Goal: Task Accomplishment & Management: Manage account settings

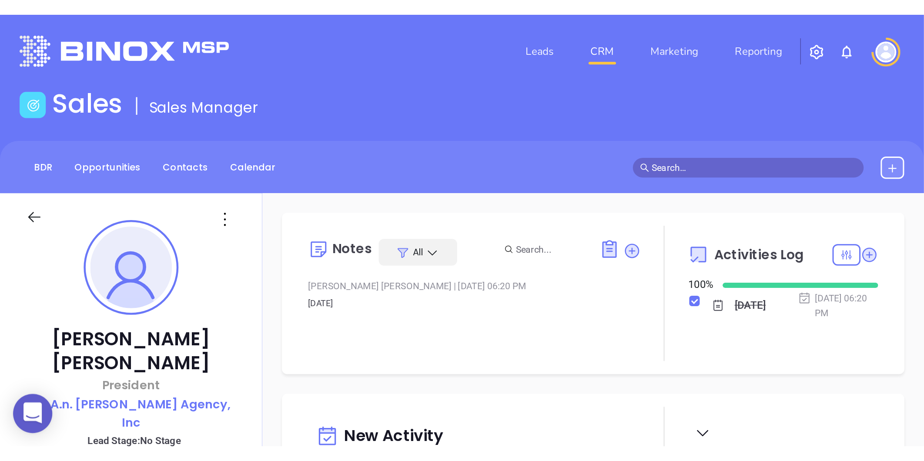
scroll to position [252, 0]
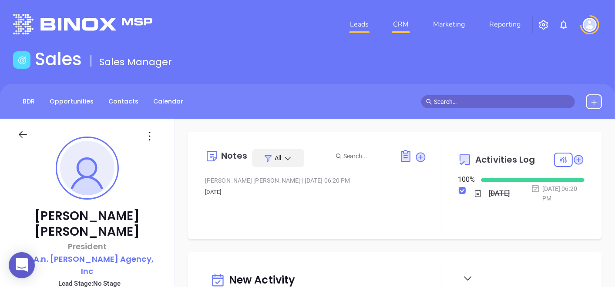
click at [353, 25] on link "Leads" at bounding box center [359, 24] width 26 height 17
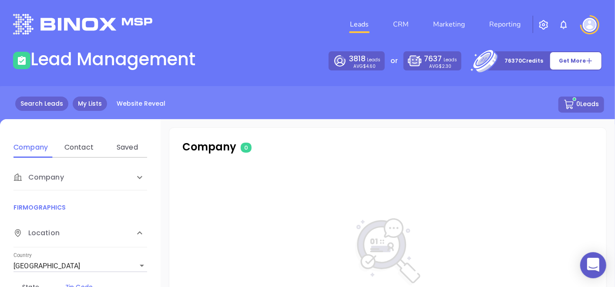
click at [98, 106] on link "My Lists" at bounding box center [90, 104] width 34 height 14
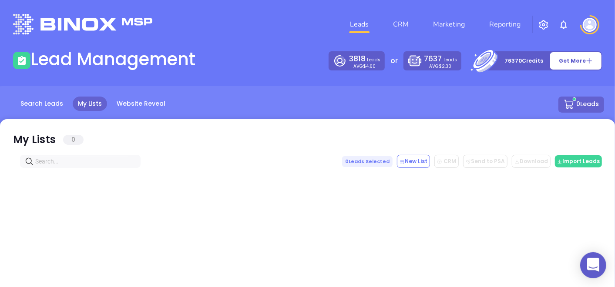
click at [70, 157] on input "text" at bounding box center [82, 162] width 94 height 10
paste input "oliverinsurancebristol.com"
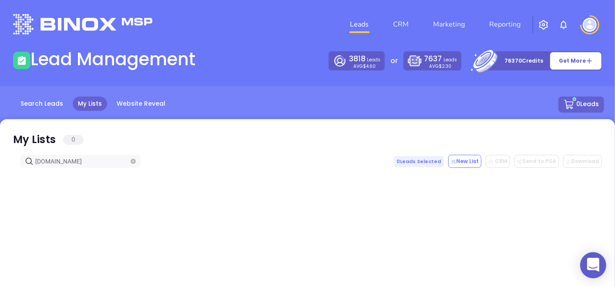
drag, startPoint x: 120, startPoint y: 159, endPoint x: 7, endPoint y: 175, distance: 113.4
type input "oliverinsurancebristol.com"
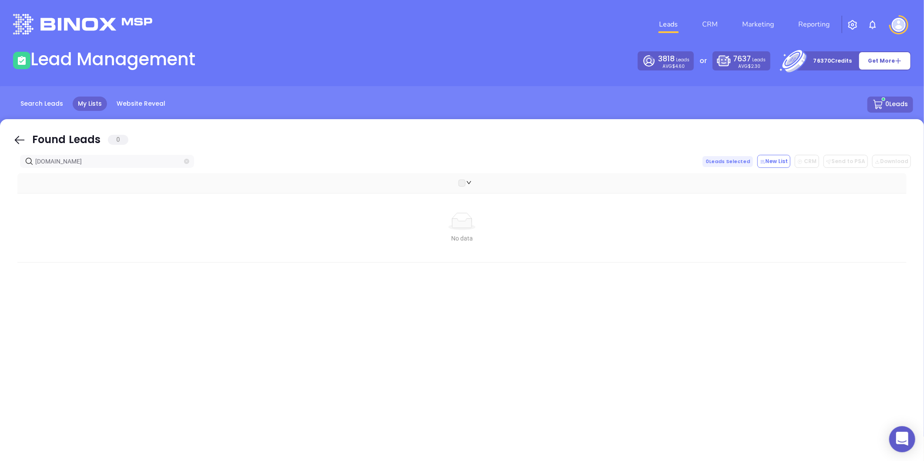
click at [185, 160] on icon "close-circle" at bounding box center [186, 161] width 5 height 5
paste input "afastinsurance.com"
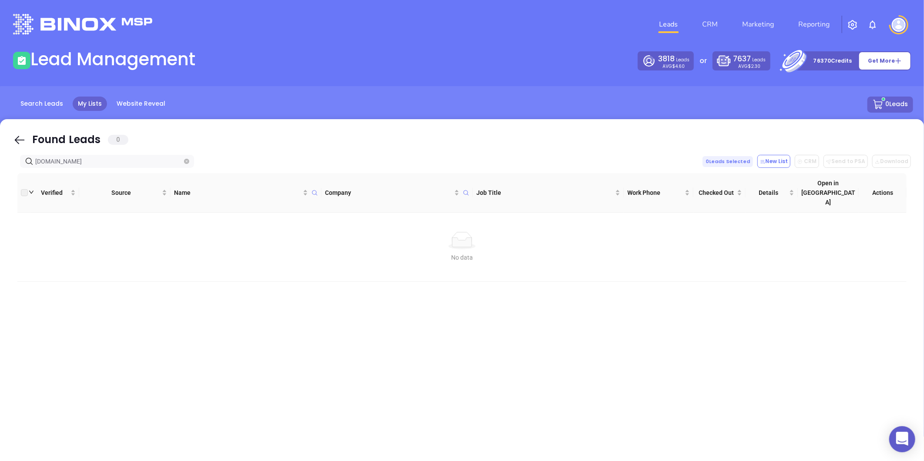
drag, startPoint x: 90, startPoint y: 162, endPoint x: 6, endPoint y: 158, distance: 84.5
click at [6, 158] on div "Found Leads 0 afastinsurance.com 0 Leads Selected New List CRM Send to PSA Down…" at bounding box center [462, 293] width 924 height 348
type input "afastinsurance.com"
click at [185, 161] on icon "close-circle" at bounding box center [186, 161] width 5 height 5
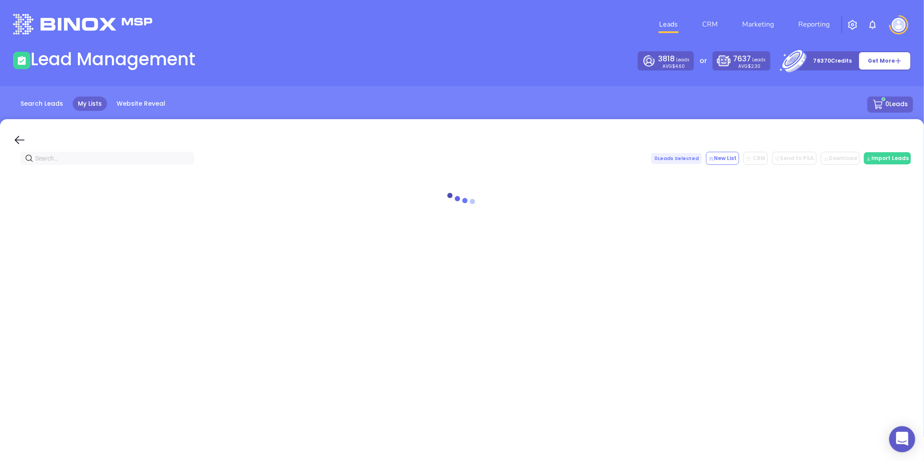
paste input "eckelinsurance.com"
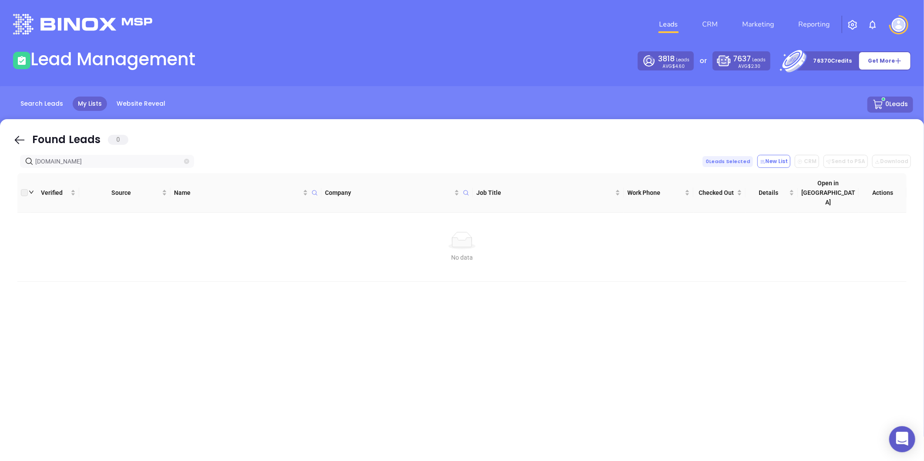
type input "eckelinsurance.com"
click at [183, 161] on span "eckelinsurance.com" at bounding box center [107, 161] width 174 height 13
click at [187, 161] on icon "close-circle" at bounding box center [186, 161] width 5 height 5
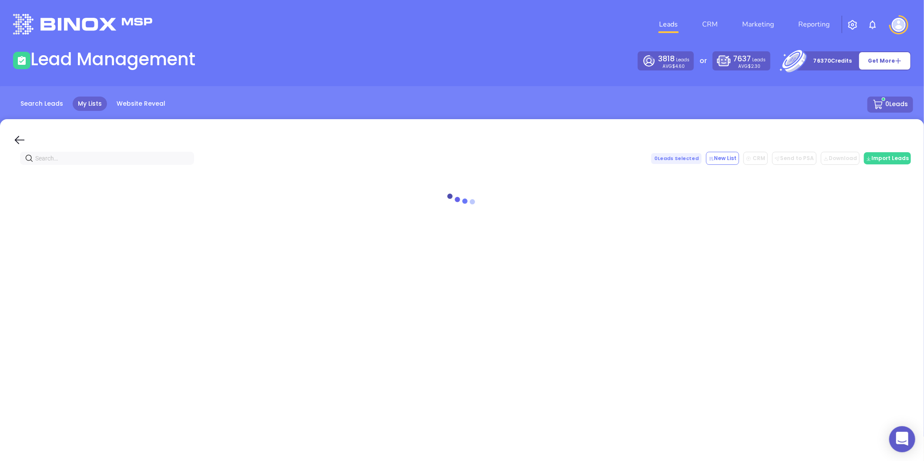
paste input "gallothomas.com"
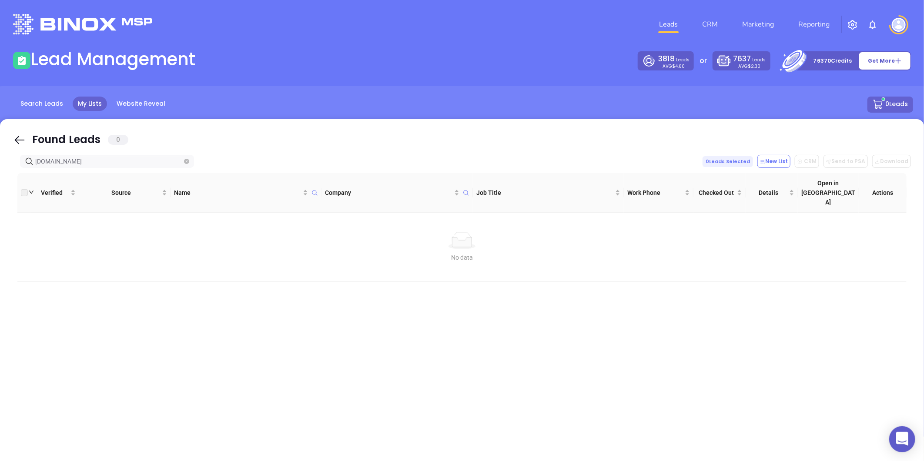
type input "gallothomas.com"
click at [186, 163] on icon "close-circle" at bounding box center [186, 161] width 5 height 5
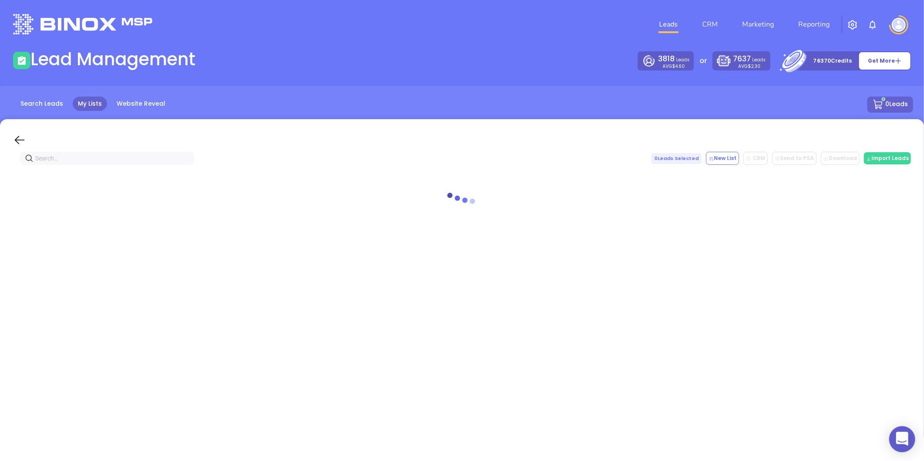
paste input "jeanmartininsuranceagency.com"
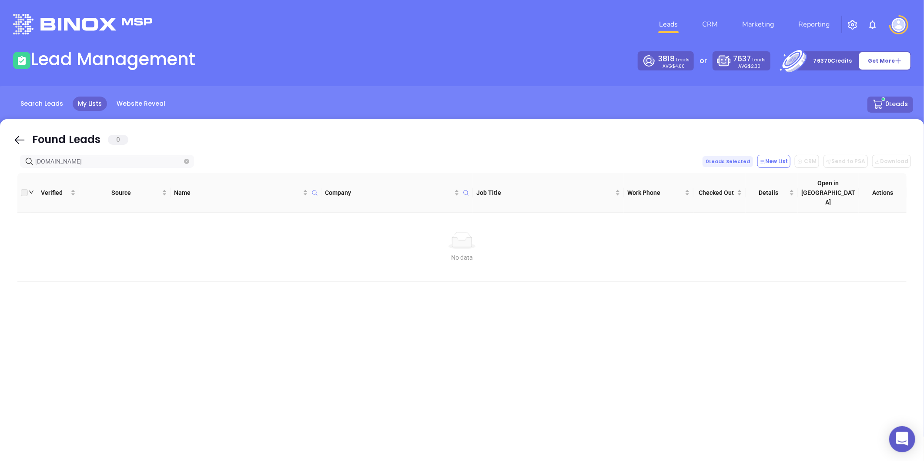
type input "jeanmartininsuranceagency.com"
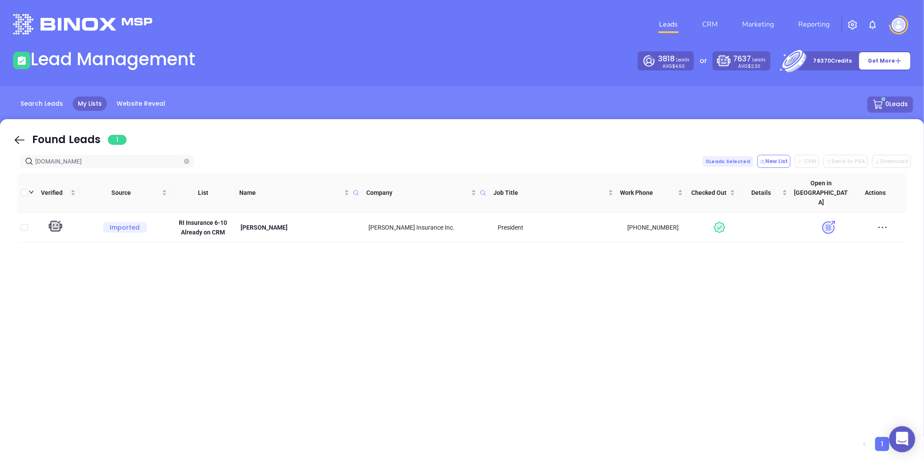
click at [184, 159] on icon "close-circle" at bounding box center [186, 161] width 5 height 5
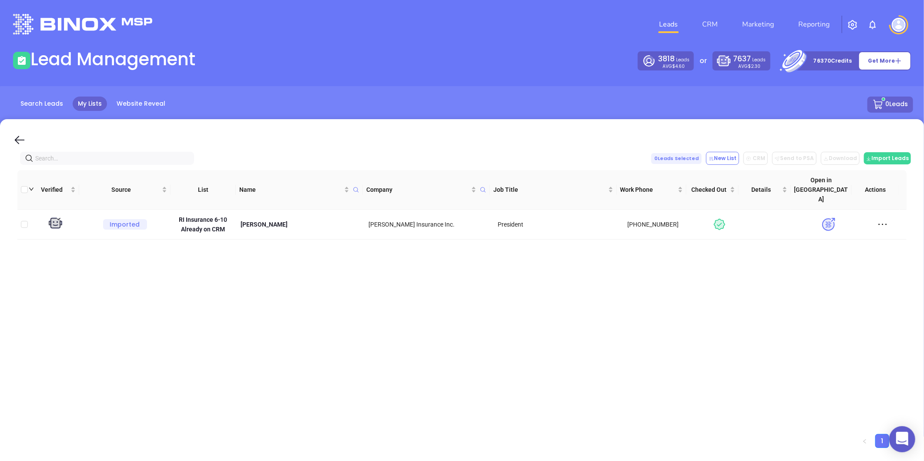
paste input "newageinsurance.net"
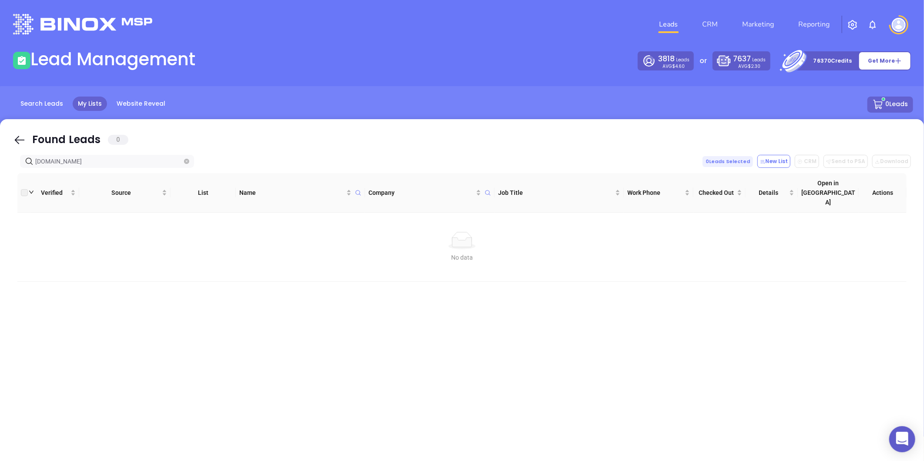
type input "newageinsurance.net"
click at [184, 159] on icon "close-circle" at bounding box center [186, 161] width 5 height 5
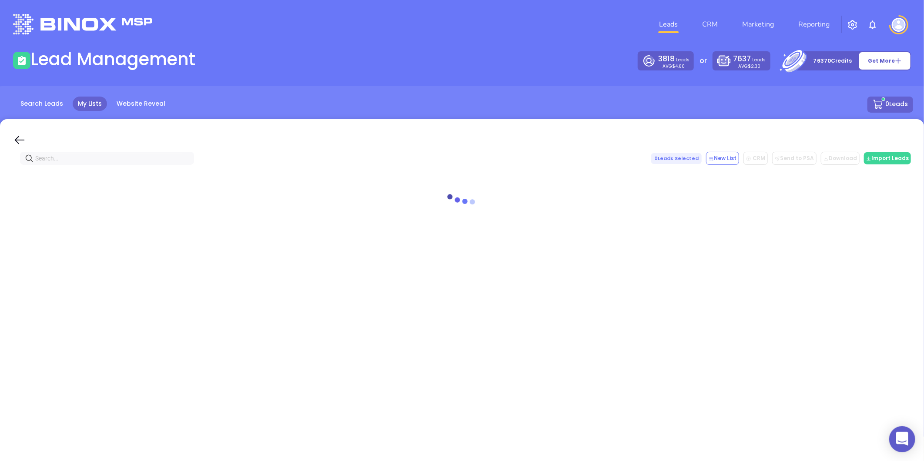
paste input "gaulininsurance.com"
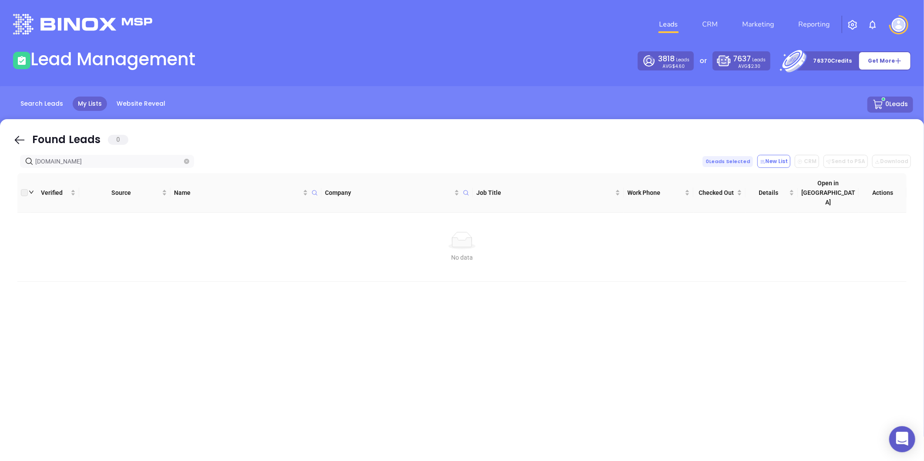
type input "gaulininsurance.com"
click at [187, 161] on icon "close-circle" at bounding box center [186, 161] width 5 height 5
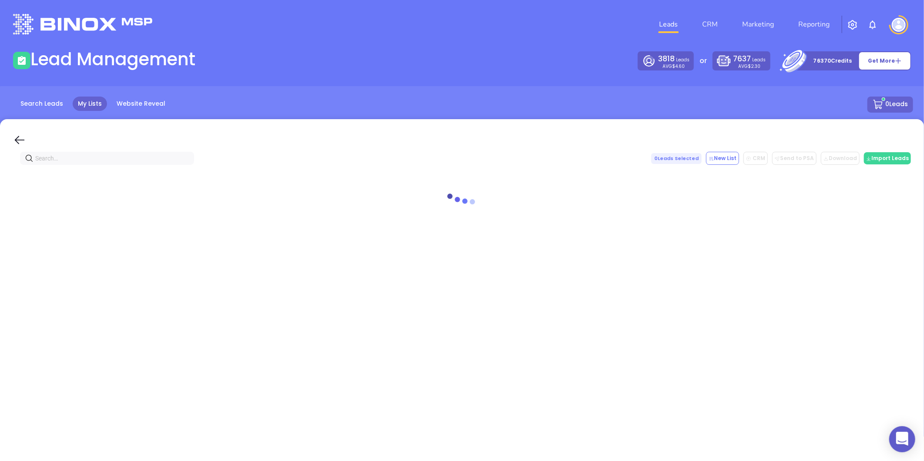
paste input "orourkeinsurance.com"
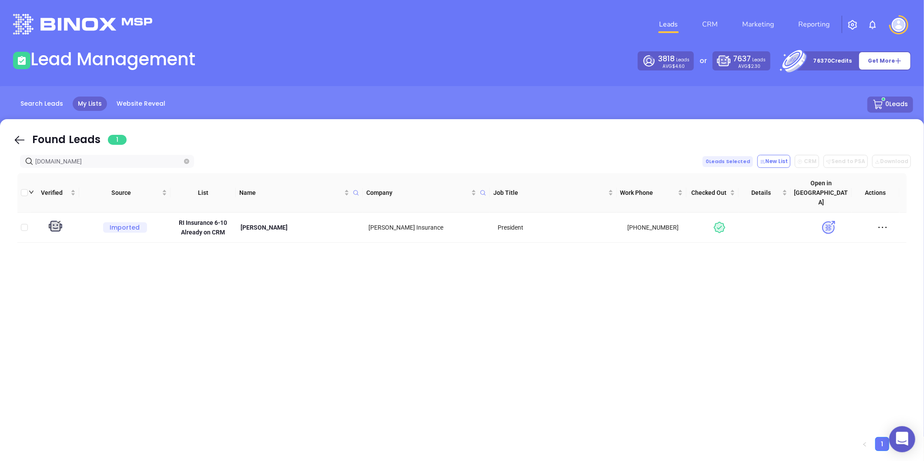
type input "orourkeinsurance.com"
click at [183, 158] on span "orourkeinsurance.com" at bounding box center [107, 161] width 174 height 13
click at [186, 162] on icon "close-circle" at bounding box center [186, 161] width 5 height 5
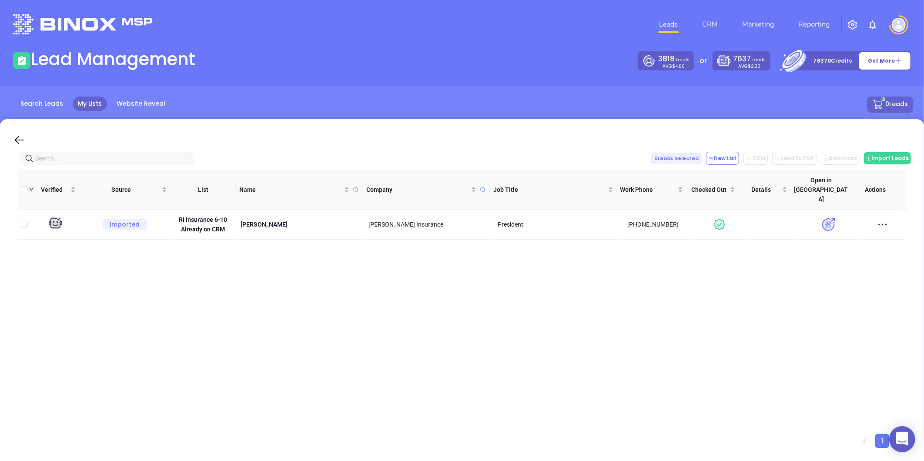
paste input "cormackrouthier.com"
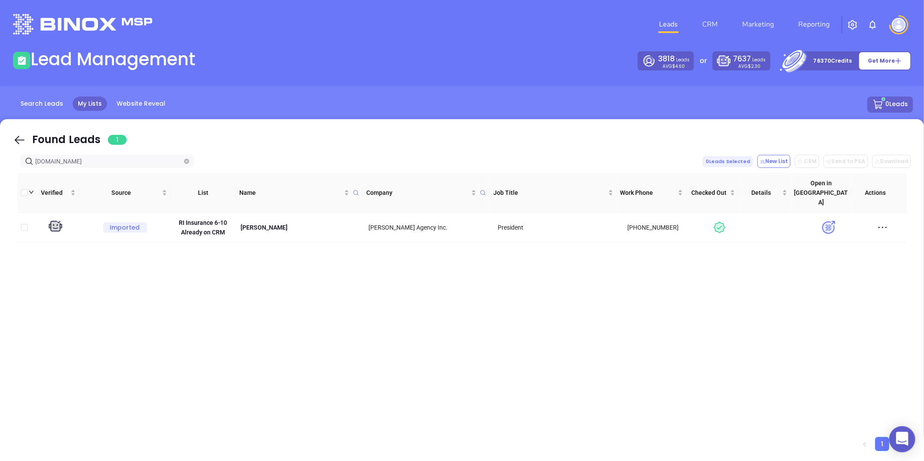
type input "cormackrouthier.com"
click at [188, 159] on icon "close-circle" at bounding box center [186, 161] width 5 height 5
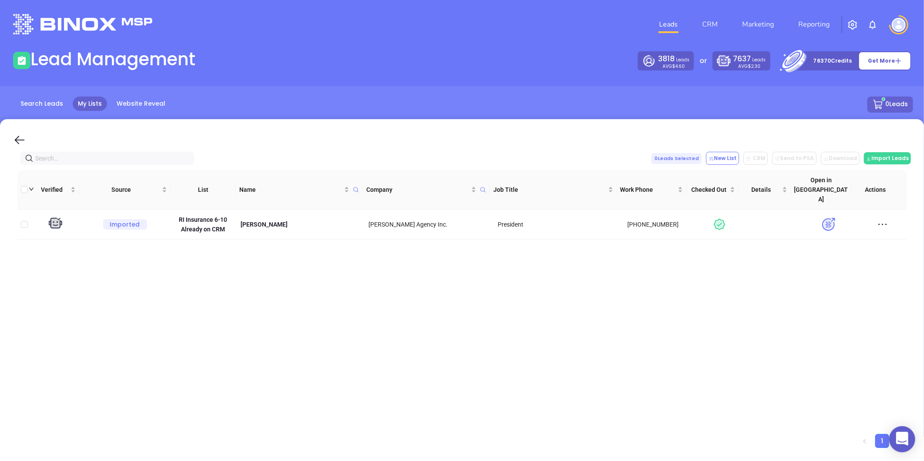
paste input "schiappainsurance.com"
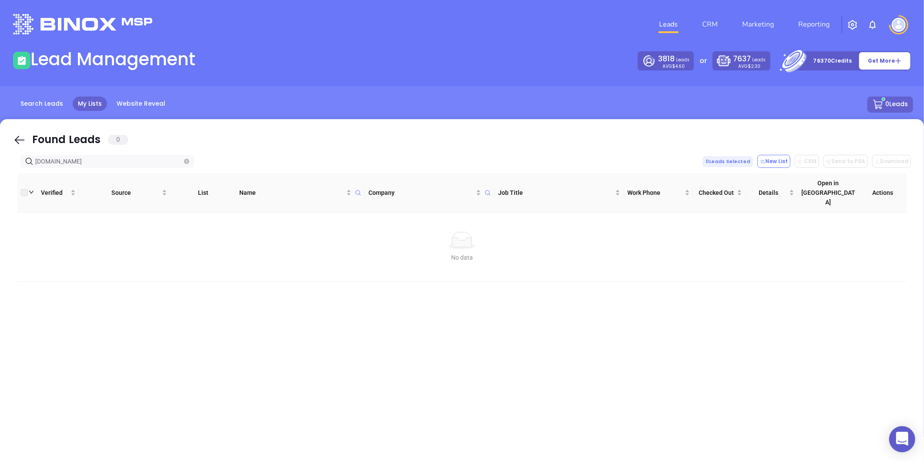
click at [187, 158] on span at bounding box center [186, 162] width 5 height 10
paste input "theagencypaiva.com"
click at [187, 159] on span at bounding box center [186, 162] width 5 height 10
paste input "theagencypaiva.com"
type input "schiappainsurance.comtheagencypaiva.comtheagencypaiva.com"
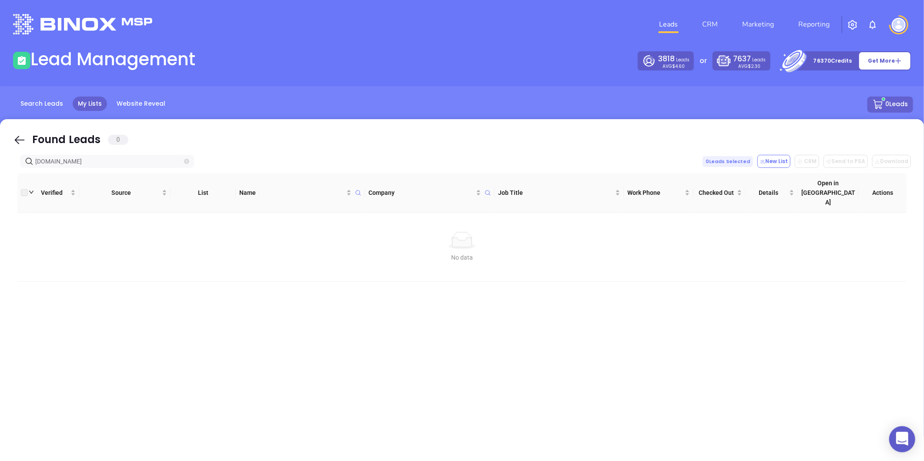
scroll to position [0, 24]
click at [187, 159] on icon "close-circle" at bounding box center [186, 161] width 5 height 5
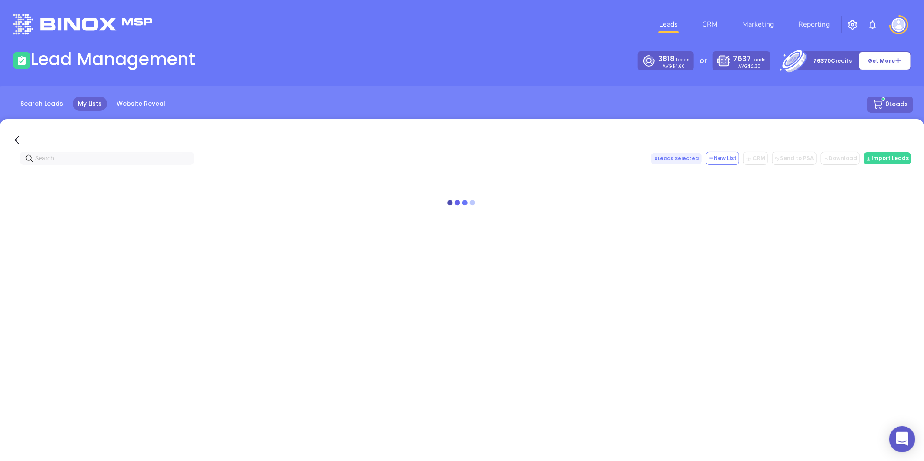
scroll to position [0, 0]
paste input "theagencypaiva.com"
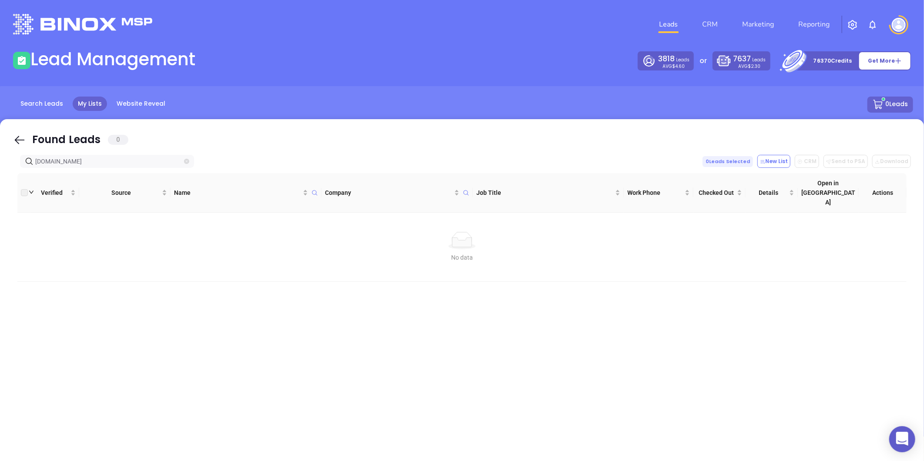
type input "theagencypaiva.com"
click at [184, 162] on icon "close-circle" at bounding box center [186, 161] width 5 height 5
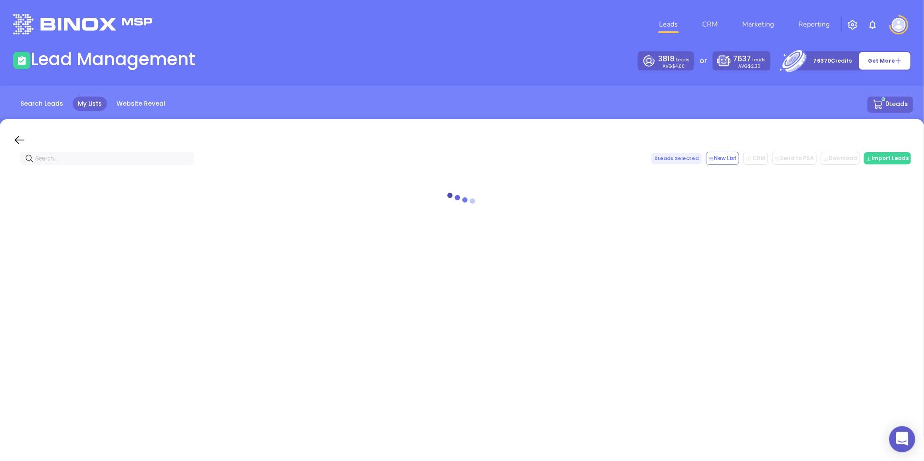
paste input "starshep.com"
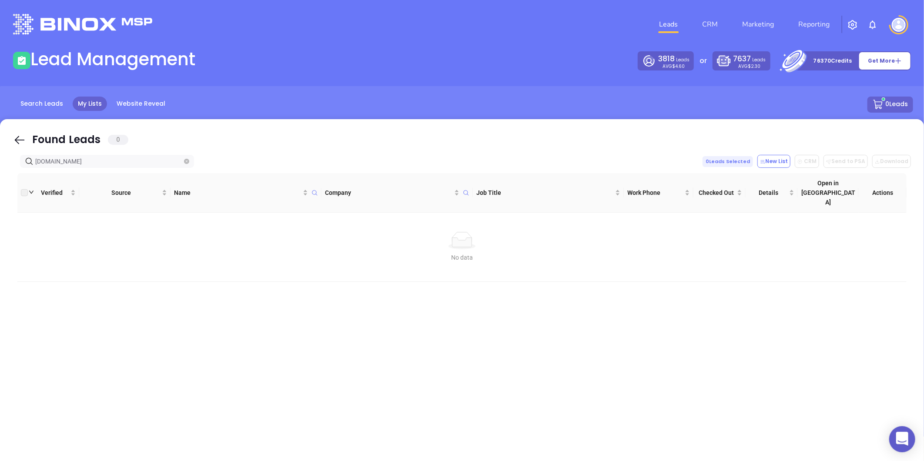
type input "starshep.com"
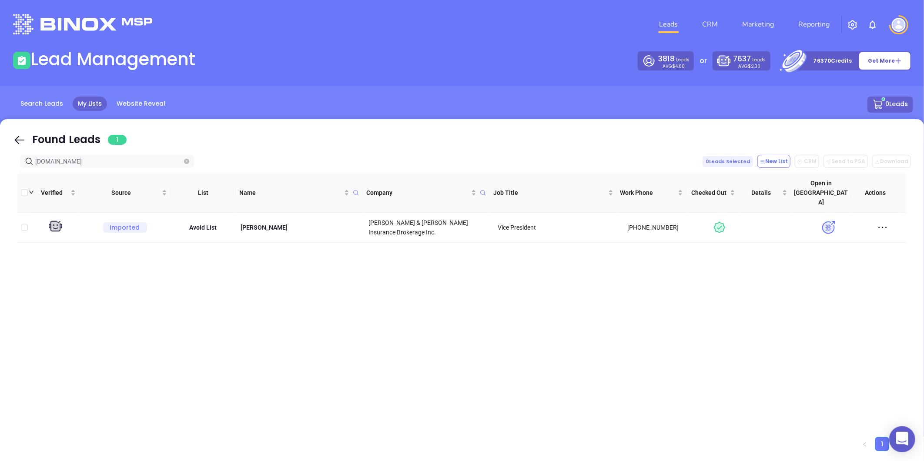
click at [187, 163] on icon "close-circle" at bounding box center [186, 161] width 5 height 5
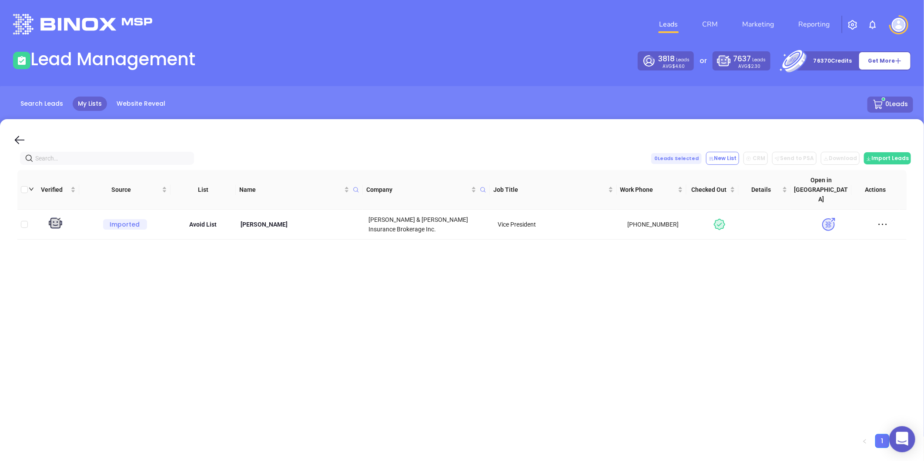
paste input "thompsoninsurancegroup.net"
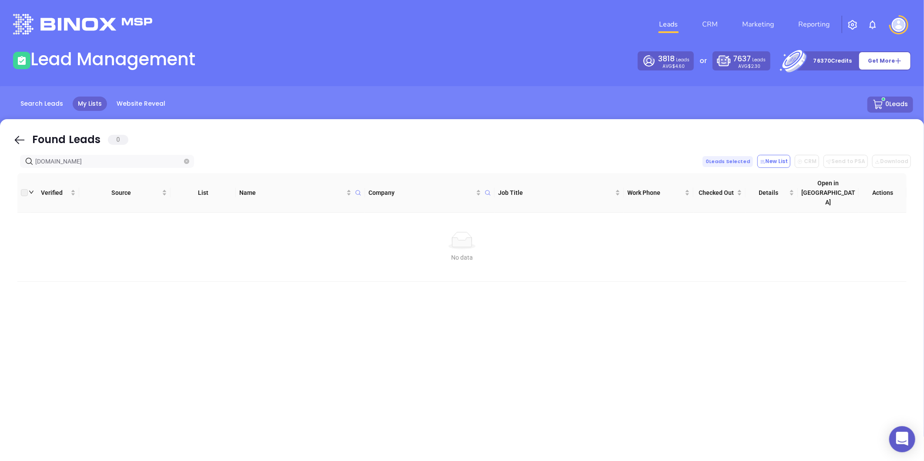
type input "thompsoninsurancegroup.net"
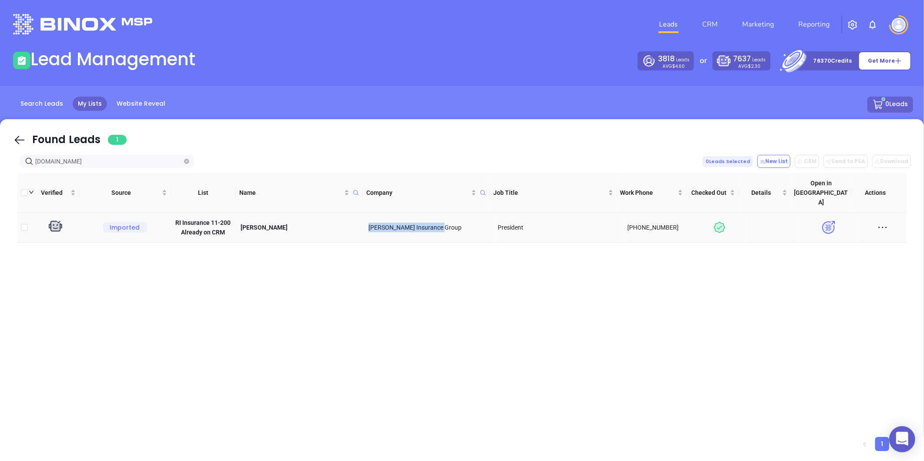
drag, startPoint x: 366, startPoint y: 201, endPoint x: 451, endPoint y: 211, distance: 85.4
click at [454, 214] on td "Thompson Insurance Group" at bounding box center [429, 228] width 129 height 30
copy span "Thompson Insurance Group"
click at [188, 157] on span at bounding box center [186, 162] width 5 height 10
click at [187, 158] on span at bounding box center [186, 162] width 5 height 10
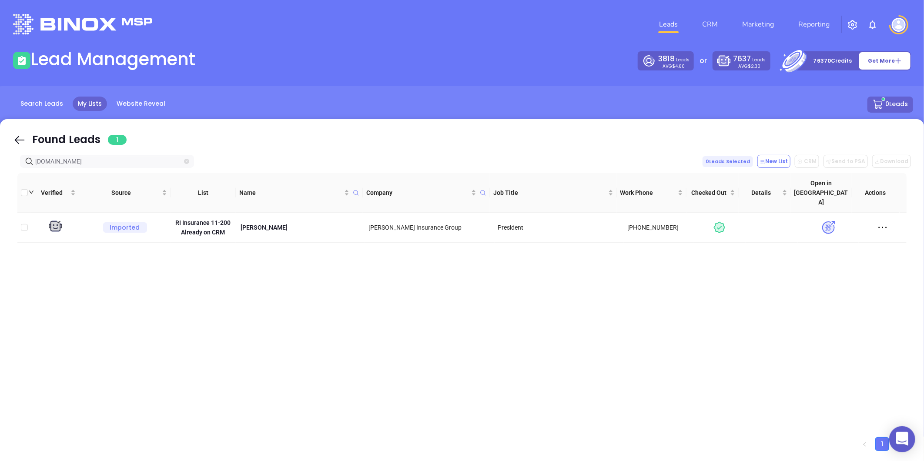
click at [184, 160] on icon "close-circle" at bounding box center [186, 161] width 5 height 5
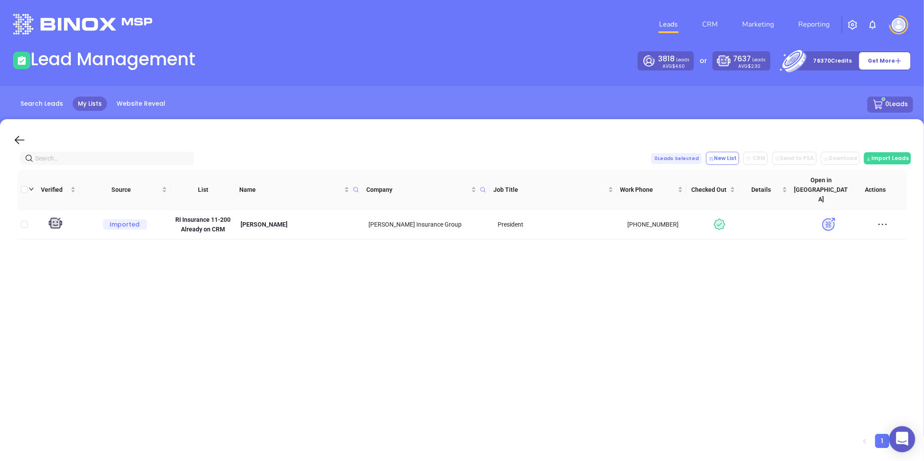
paste input "applevalleyagency.com"
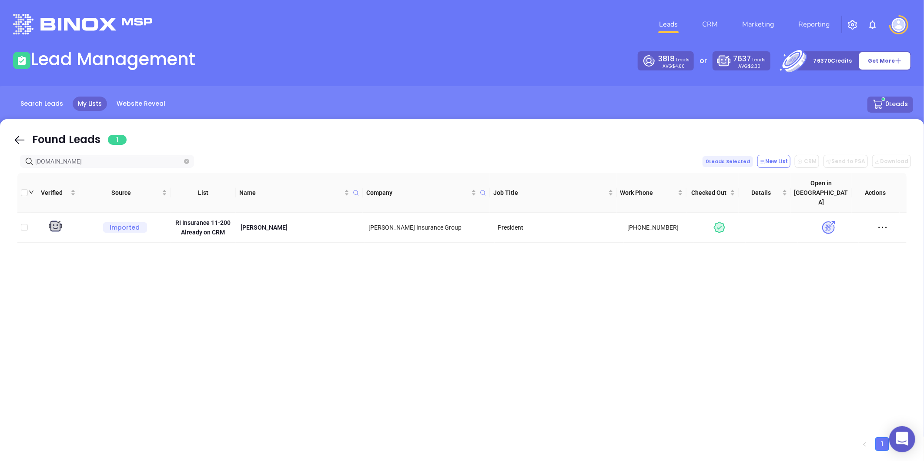
type input "applevalleyagency.com"
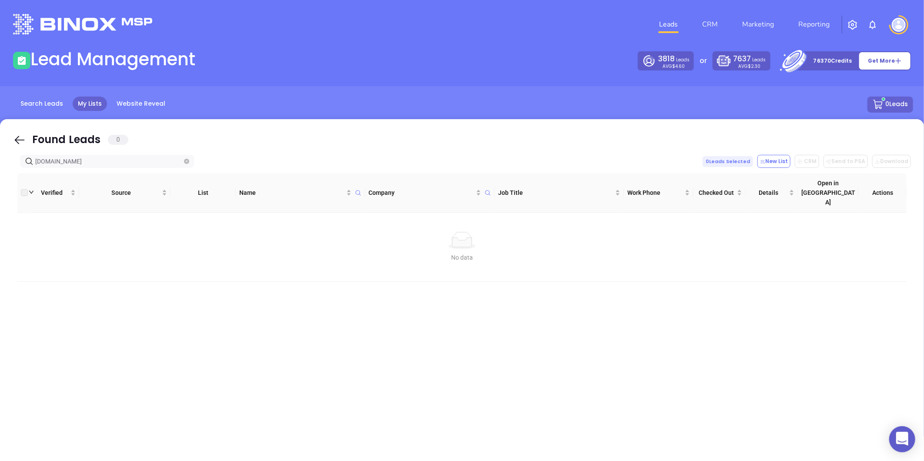
click at [188, 160] on icon "close-circle" at bounding box center [186, 161] width 5 height 5
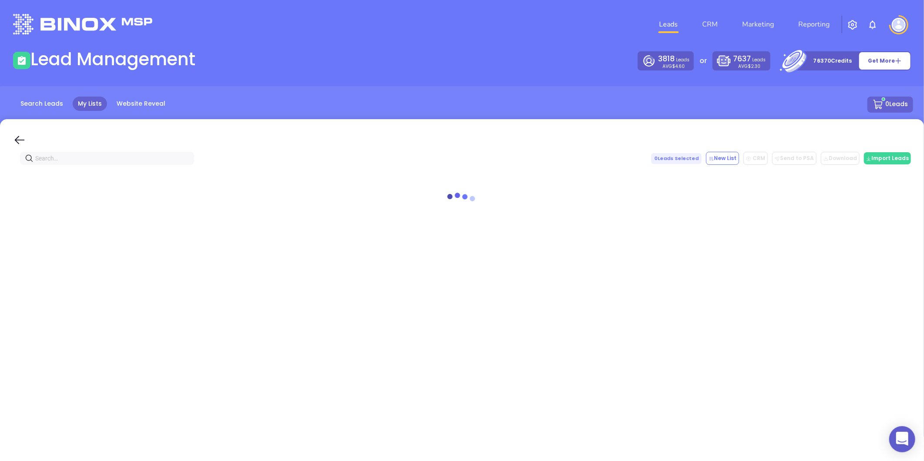
paste input "expertinsurancegroup.com"
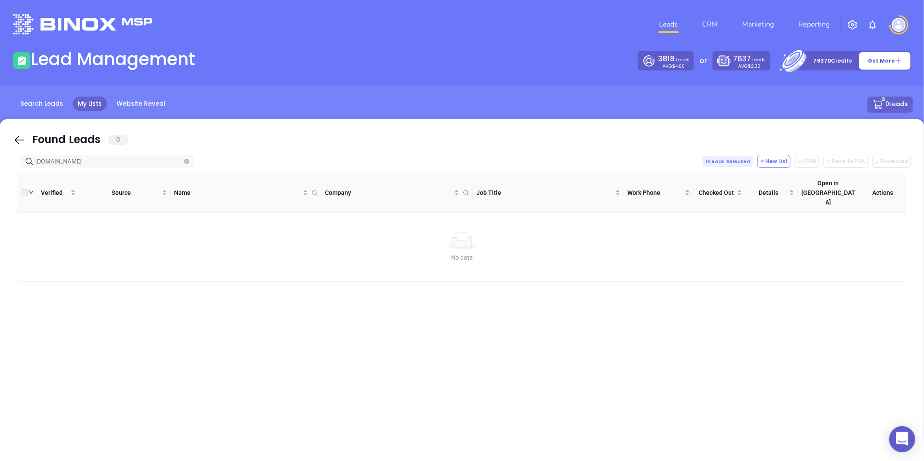
type input "expertinsurancegroup.com"
click at [187, 159] on icon "close-circle" at bounding box center [186, 161] width 5 height 5
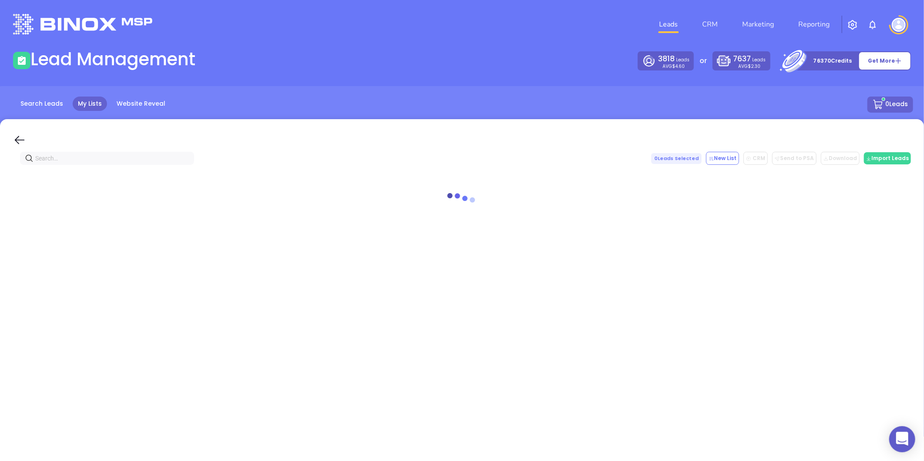
paste input "blaisinsurance.com"
type input "blaisinsurance.com"
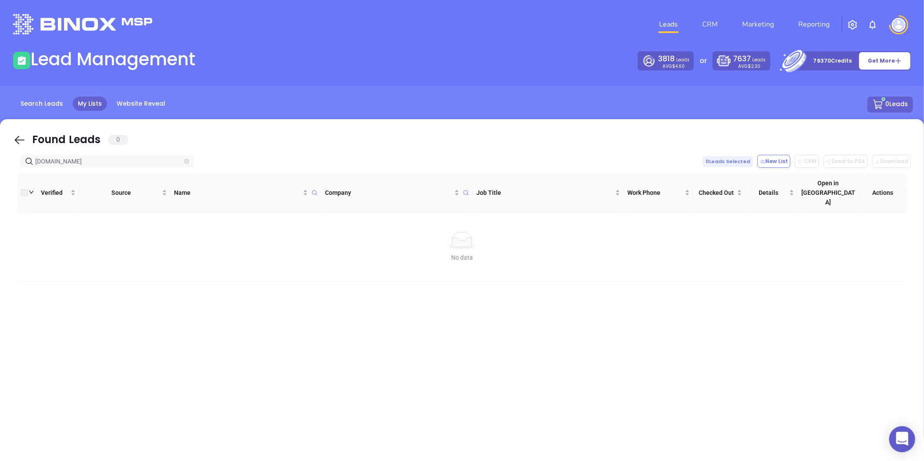
click at [185, 162] on icon "close-circle" at bounding box center [186, 161] width 5 height 5
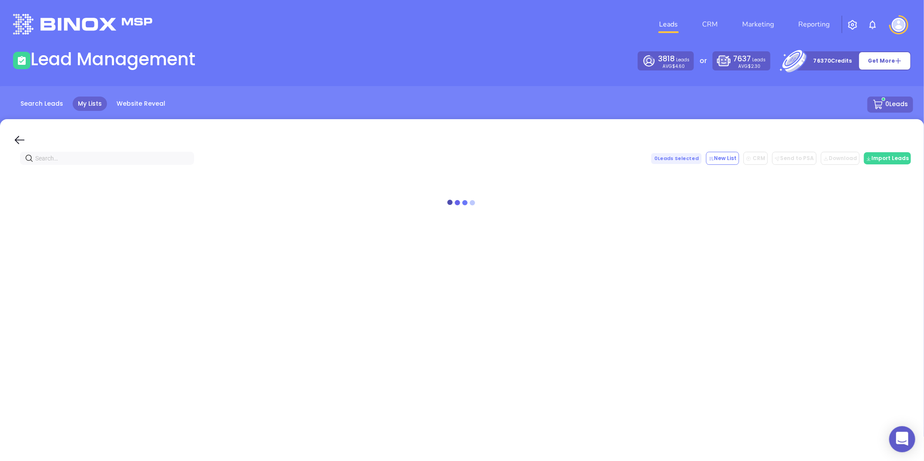
paste input "lawrenceagencyinc.com"
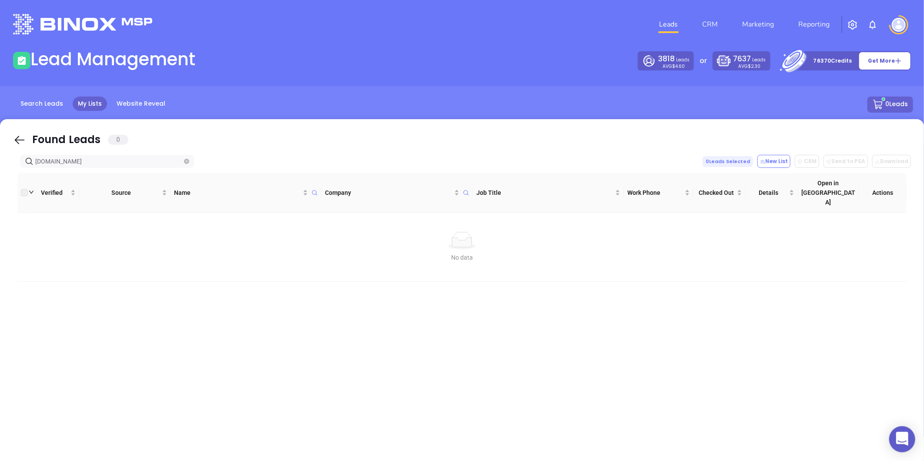
type input "lawrenceagencyinc.com"
click at [185, 159] on icon "close-circle" at bounding box center [186, 161] width 5 height 5
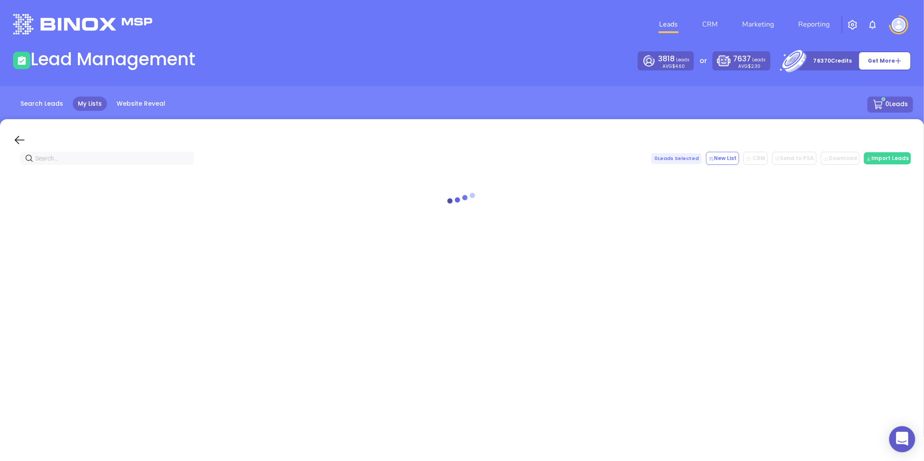
paste input "hunterinsurance.net"
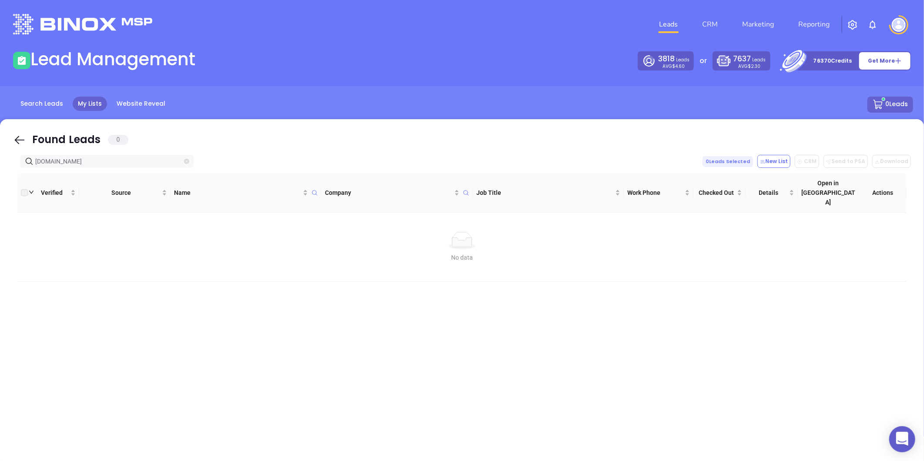
type input "hunterinsurance.net"
click at [187, 162] on icon "close-circle" at bounding box center [186, 161] width 5 height 5
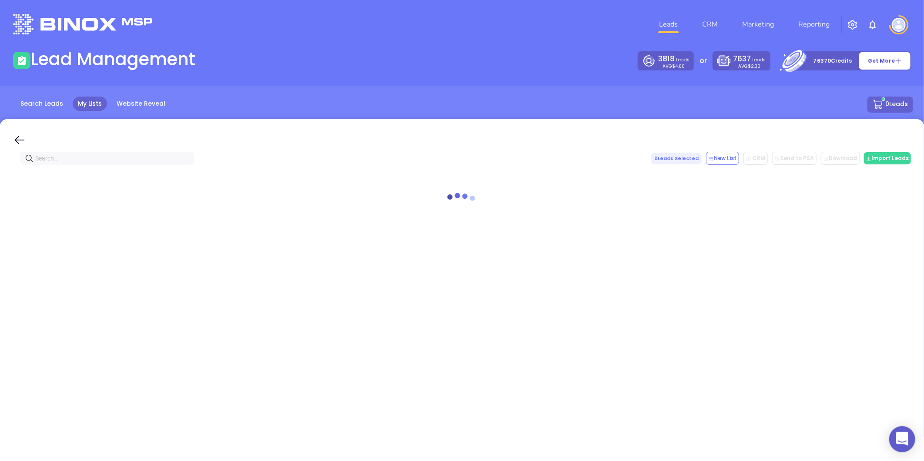
paste input "tritonins.com"
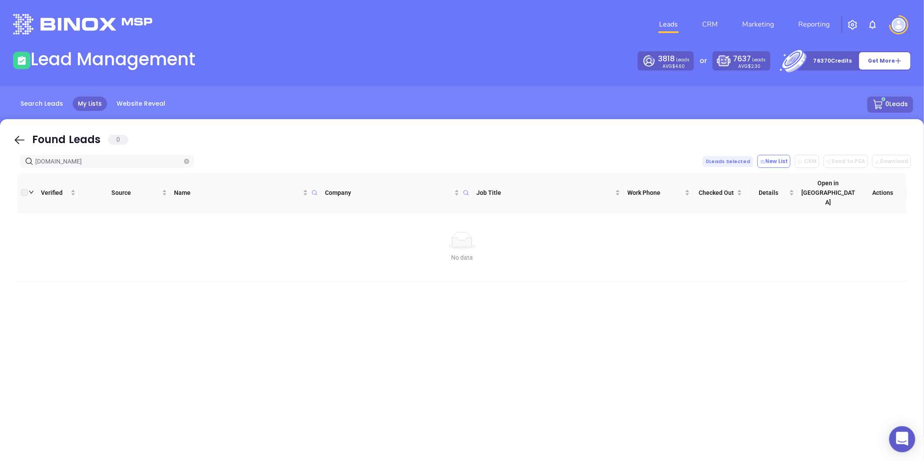
type input "tritonins.com"
click at [187, 160] on icon "close-circle" at bounding box center [186, 161] width 5 height 5
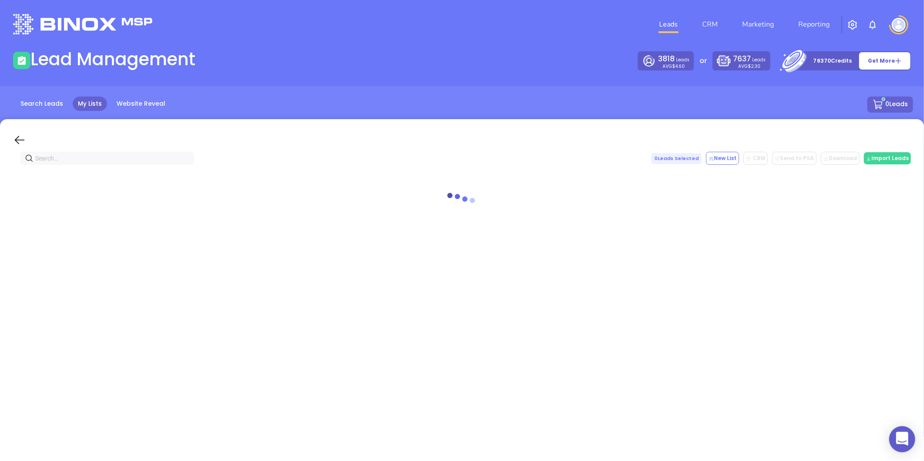
paste input "caluoriinsurance.com"
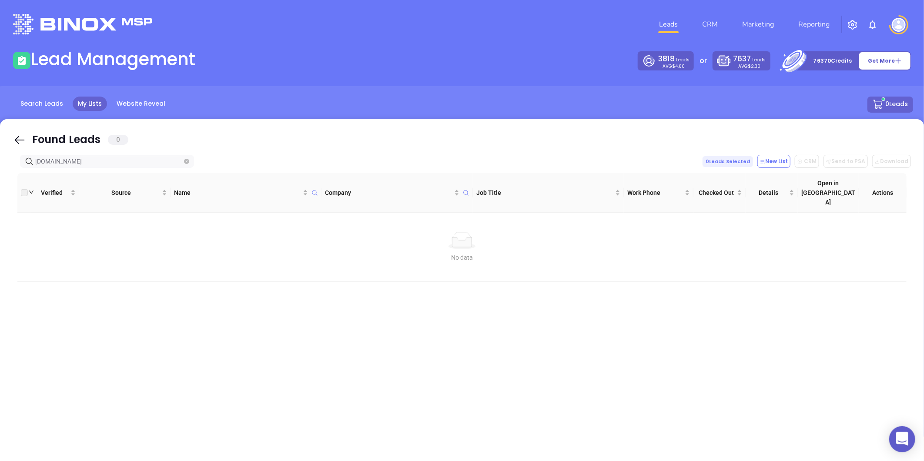
type input "caluoriinsurance.com"
click at [186, 161] on icon "close-circle" at bounding box center [186, 161] width 5 height 5
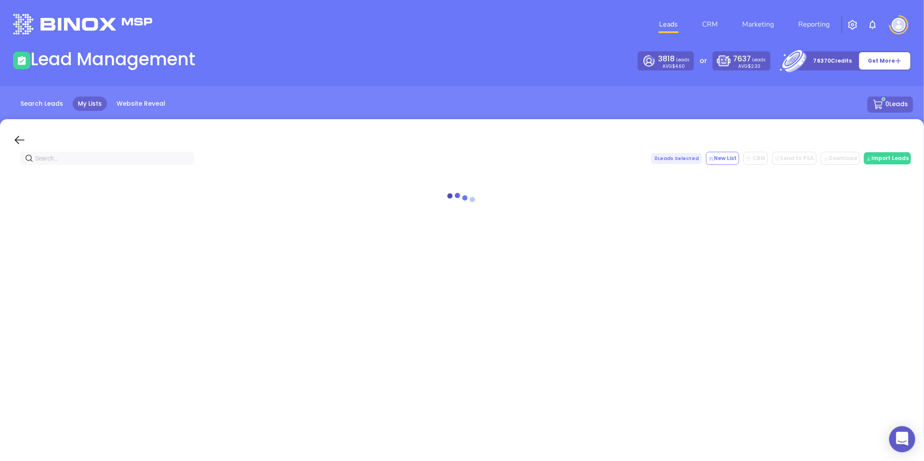
paste input "sarahinsurance.com"
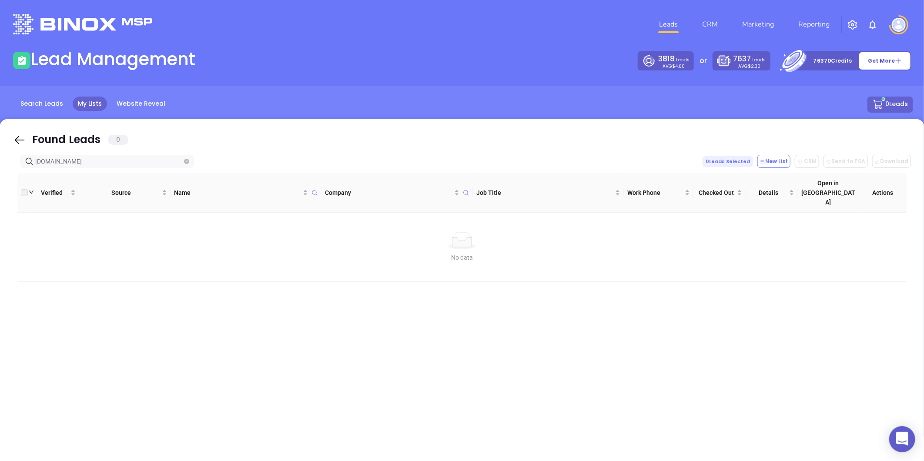
type input "sarahinsurance.com"
click at [190, 164] on span "sarahinsurance.com" at bounding box center [107, 161] width 174 height 13
click at [186, 160] on icon "close-circle" at bounding box center [186, 161] width 5 height 5
paste input "catchwav.com"
type input "catchwav.com"
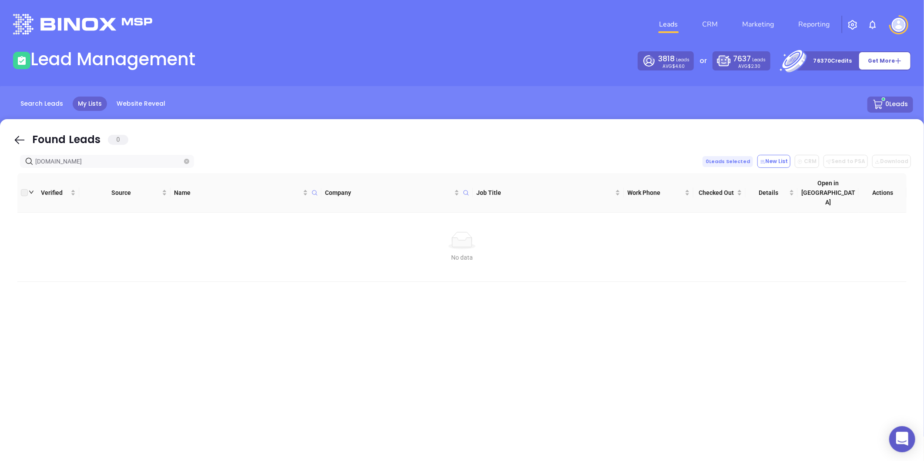
click at [186, 158] on span at bounding box center [186, 162] width 5 height 10
click at [184, 160] on icon "close-circle" at bounding box center [186, 161] width 5 height 5
paste input "shove.com"
type input "shove.com"
click at [185, 164] on span at bounding box center [186, 162] width 5 height 10
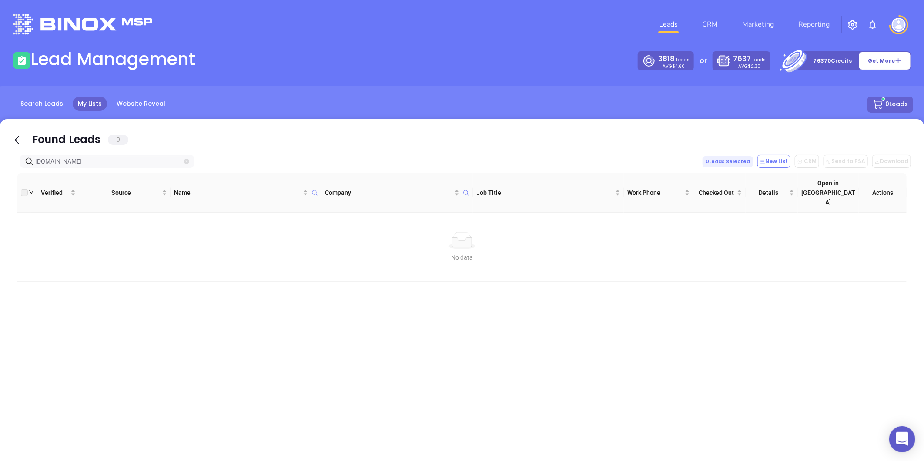
click at [185, 160] on icon "close-circle" at bounding box center [186, 161] width 5 height 5
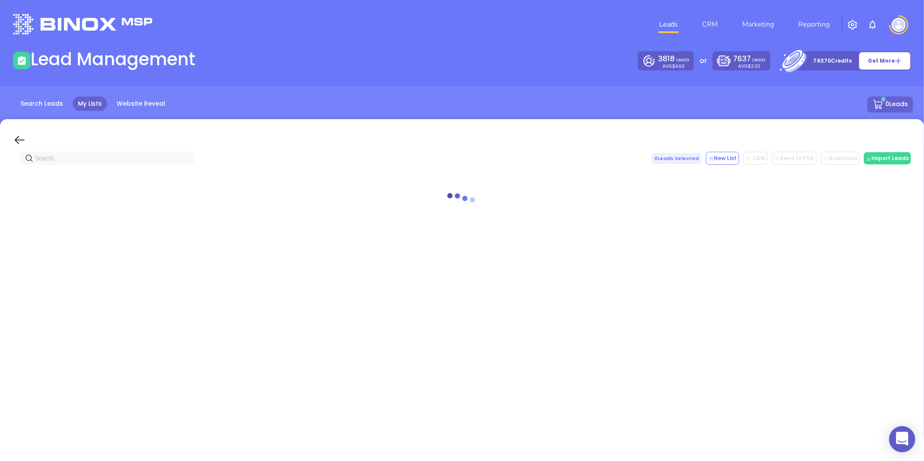
paste input "dsmithins.com"
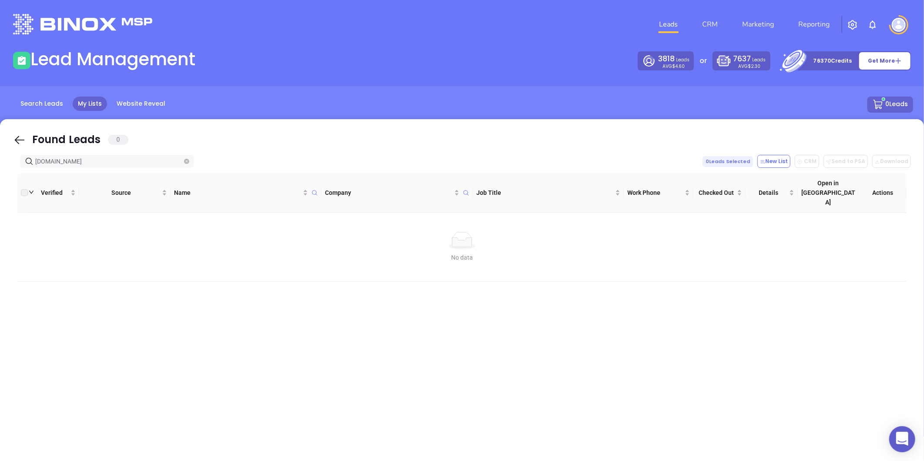
type input "dsmithins.com"
click at [187, 161] on icon "close-circle" at bounding box center [186, 161] width 5 height 5
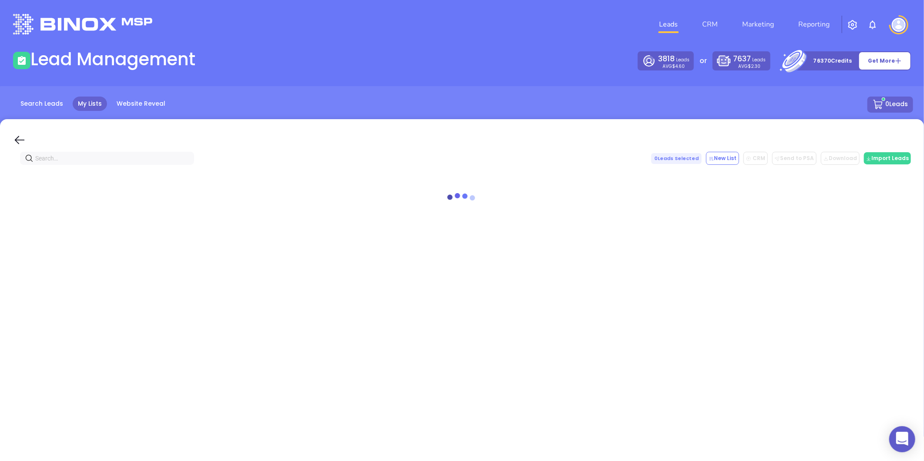
paste input "Smith Insurance Group"
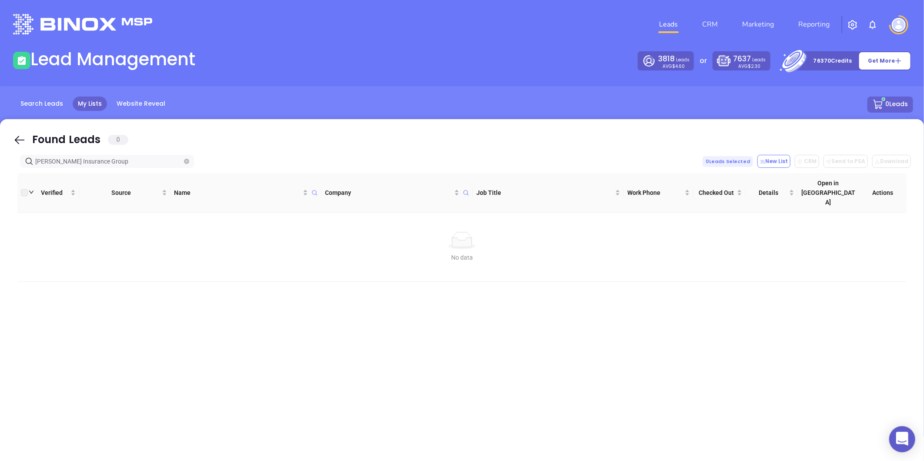
drag, startPoint x: 102, startPoint y: 162, endPoint x: 10, endPoint y: 158, distance: 92.7
click at [10, 158] on div "Found Leads 0 Smith Insurance Group 0 Leads Selected New List CRM Send to PSA D…" at bounding box center [462, 293] width 924 height 348
type input "Smith Insurance Group"
click at [186, 159] on icon "close-circle" at bounding box center [186, 161] width 5 height 5
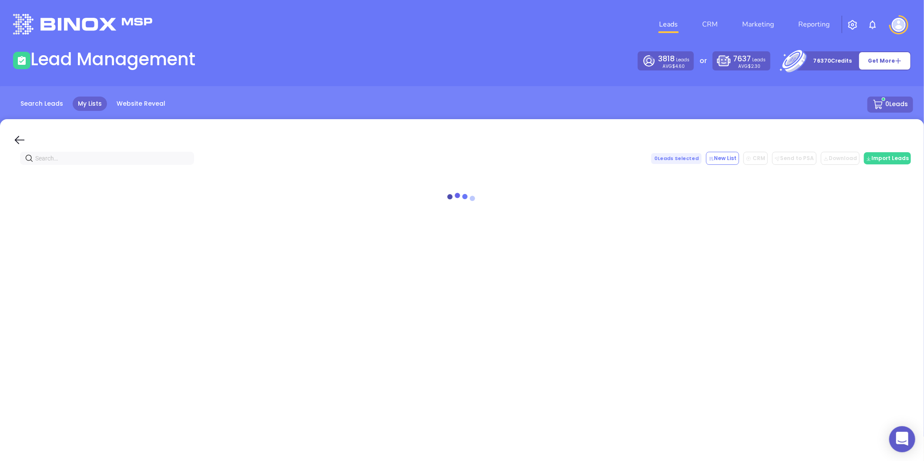
paste input "dsmithins.com"
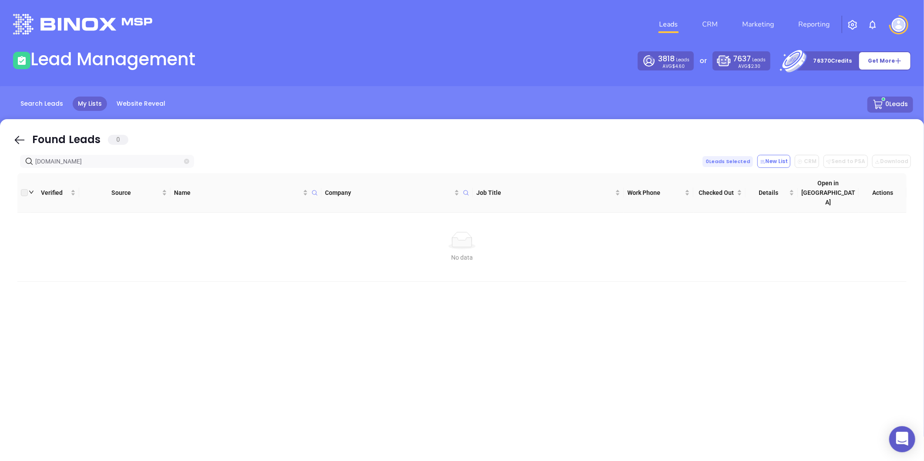
type input "dsmithins.com"
click at [188, 159] on icon "close-circle" at bounding box center [186, 161] width 5 height 5
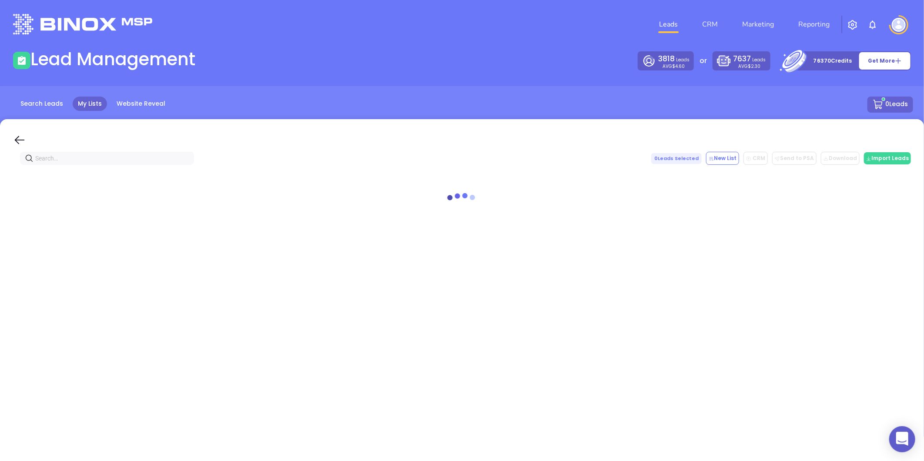
paste input "bessetteinsurance.com"
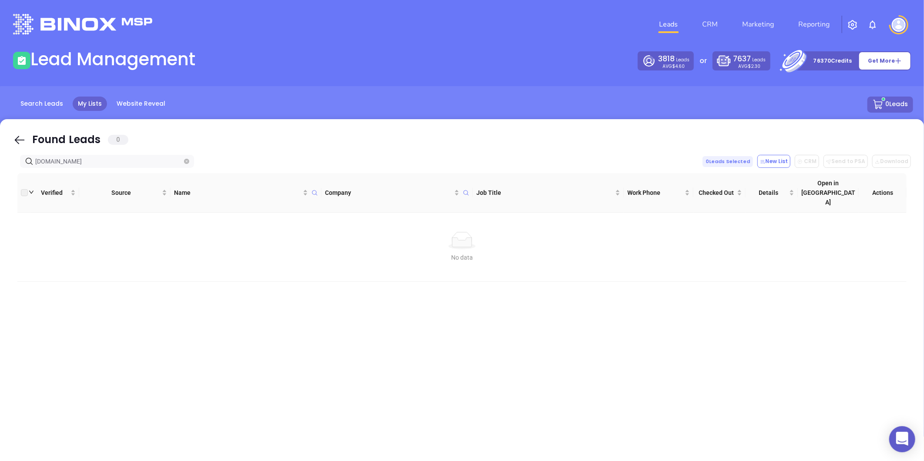
type input "bessetteinsurance.com"
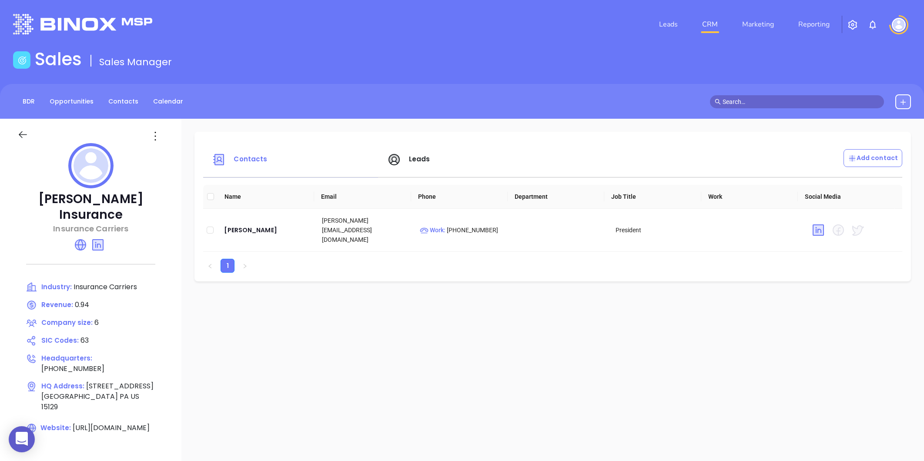
scroll to position [22, 0]
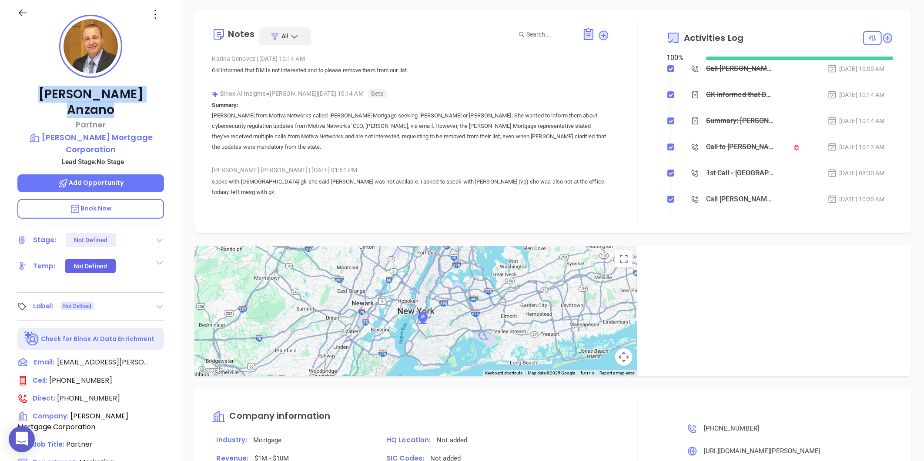
scroll to position [107, 0]
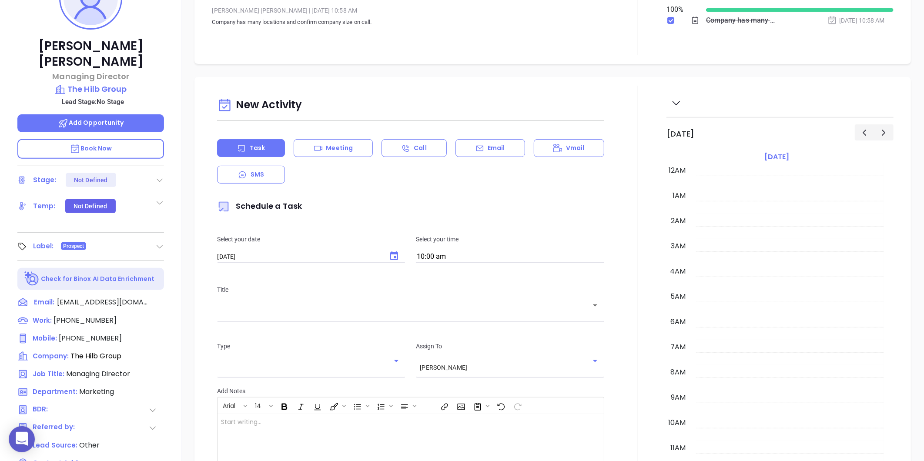
scroll to position [228, 0]
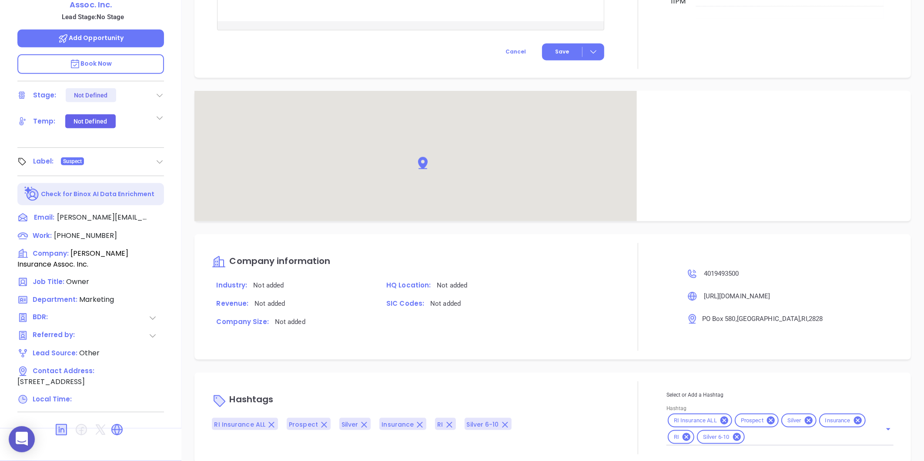
scroll to position [464, 0]
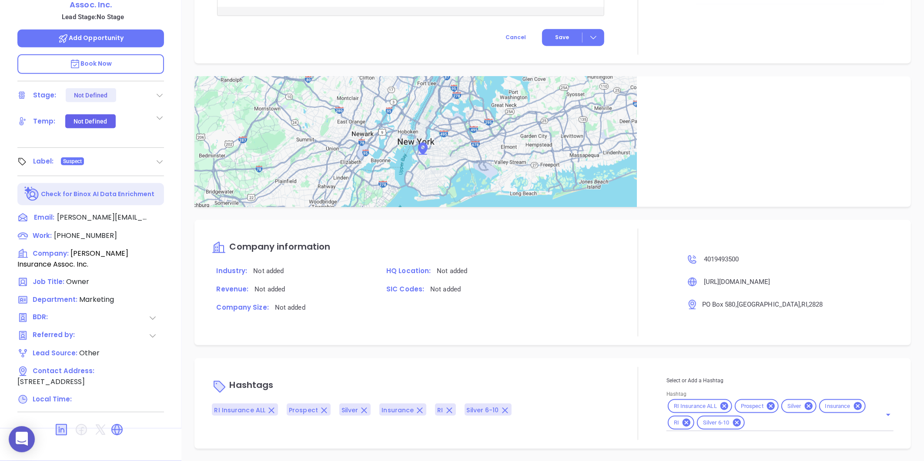
type input "[PERSON_NAME]"
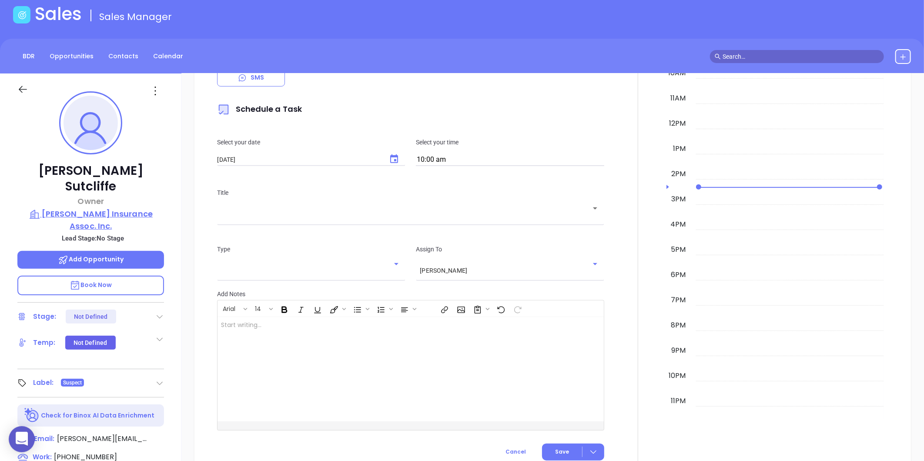
scroll to position [0, 0]
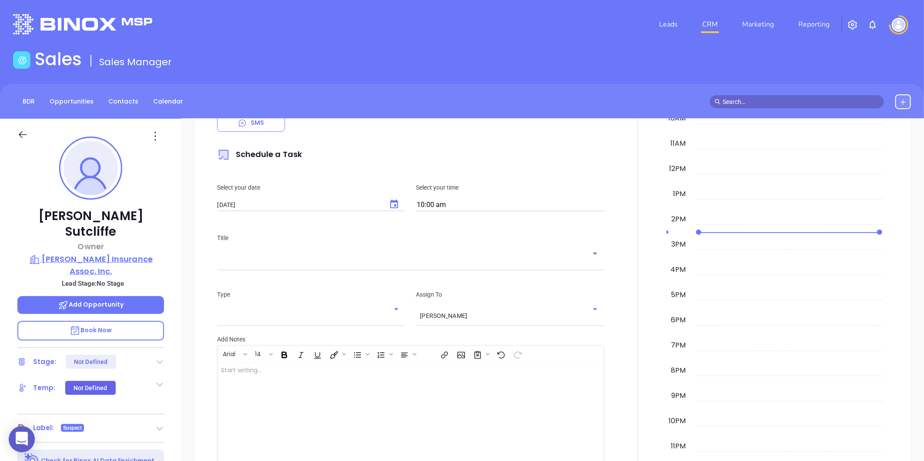
click at [123, 253] on p "[PERSON_NAME] Insurance Assoc. Inc." at bounding box center [90, 265] width 147 height 24
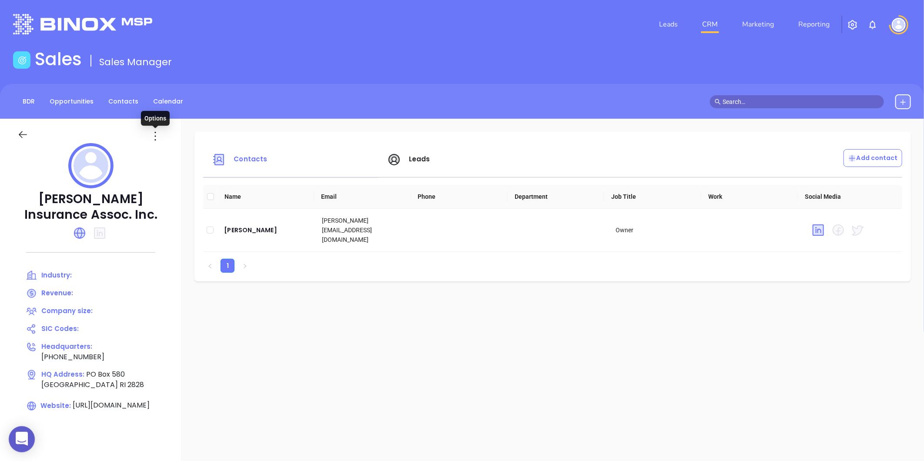
click at [155, 134] on icon at bounding box center [155, 136] width 14 height 14
click at [167, 147] on li "Edit" at bounding box center [194, 153] width 89 height 18
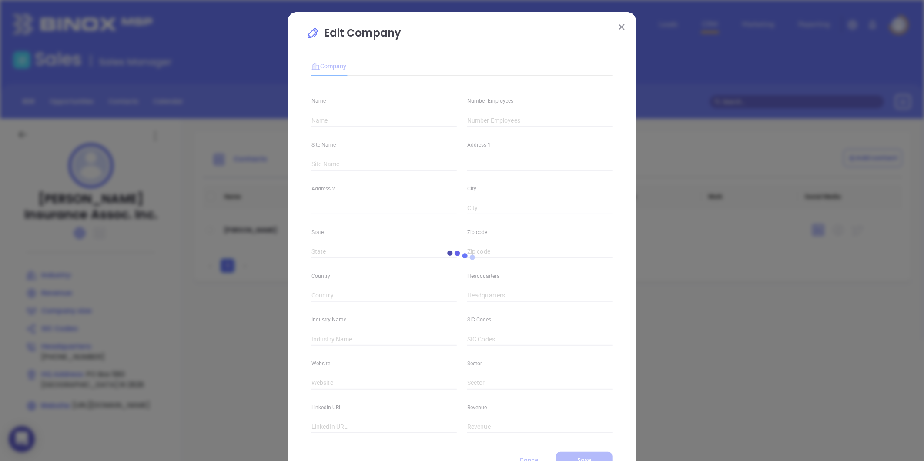
type input "[PERSON_NAME] Insurance Assoc. Inc."
type input "[PHONE_NUMBER]"
type input "[URL][DOMAIN_NAME]"
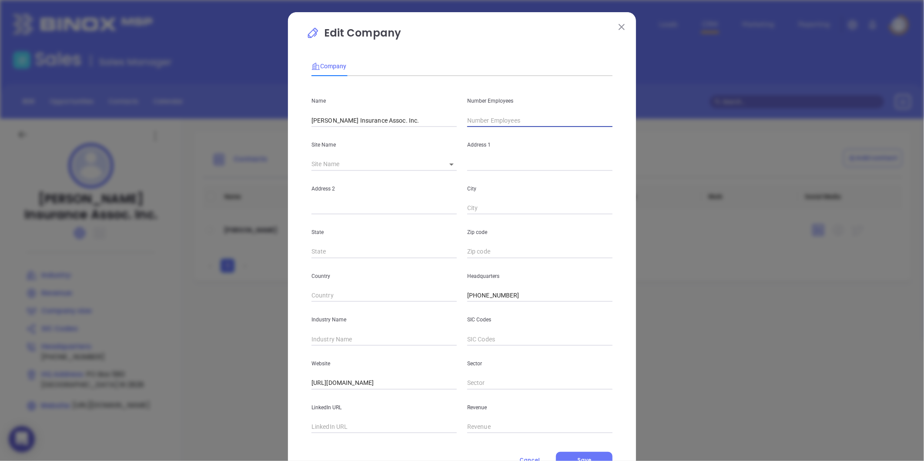
click at [497, 116] on input "text" at bounding box center [539, 120] width 145 height 13
type input "8"
click at [332, 332] on div "Industry Name" at bounding box center [384, 324] width 156 height 44
click at [334, 339] on input "text" at bounding box center [383, 339] width 145 height 13
type input "Insurance"
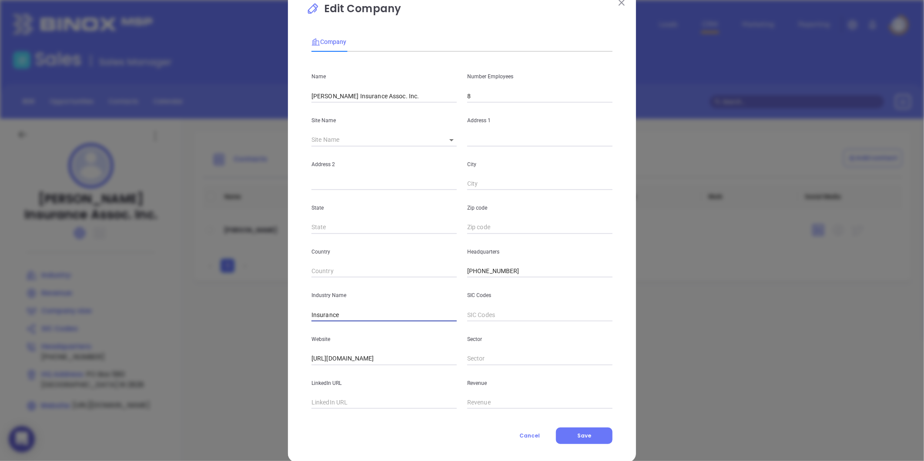
scroll to position [38, 0]
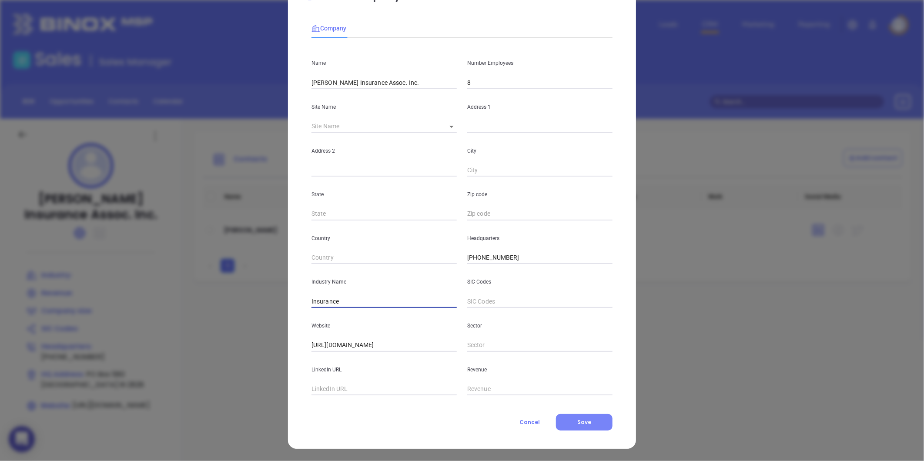
click at [581, 414] on button "Save" at bounding box center [584, 422] width 57 height 17
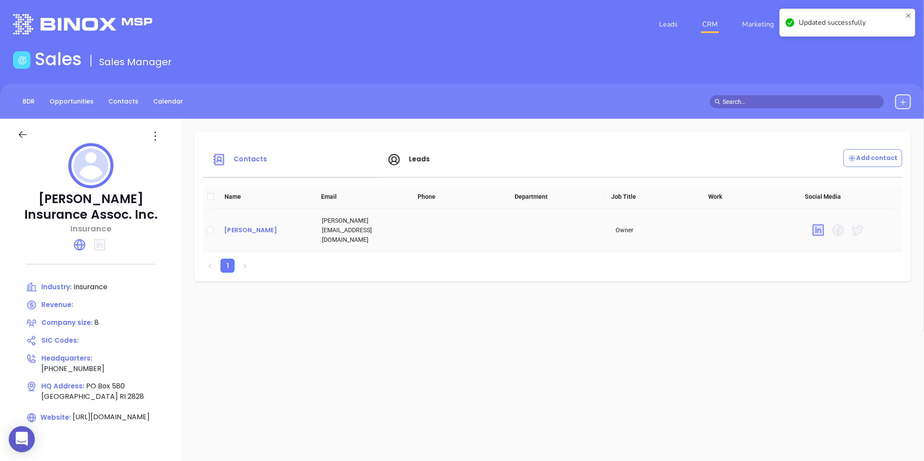
click at [238, 225] on div "Barry Sutcliffe" at bounding box center [266, 230] width 84 height 10
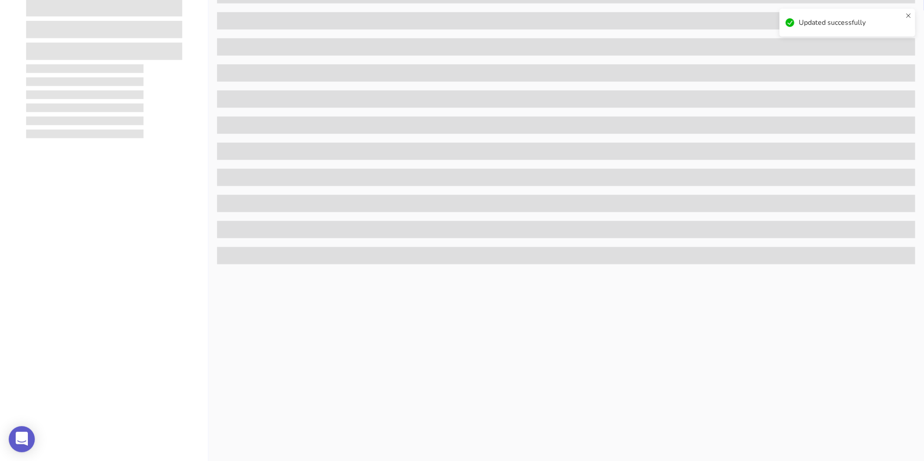
scroll to position [267, 0]
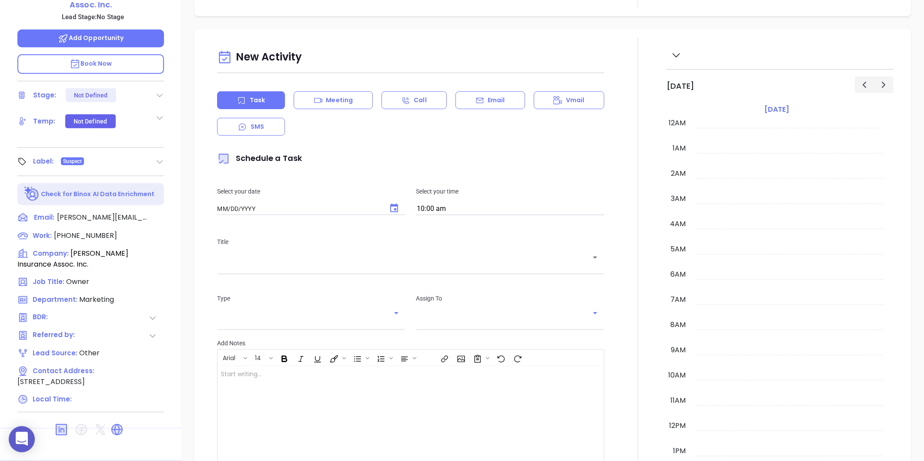
type input "[DATE]"
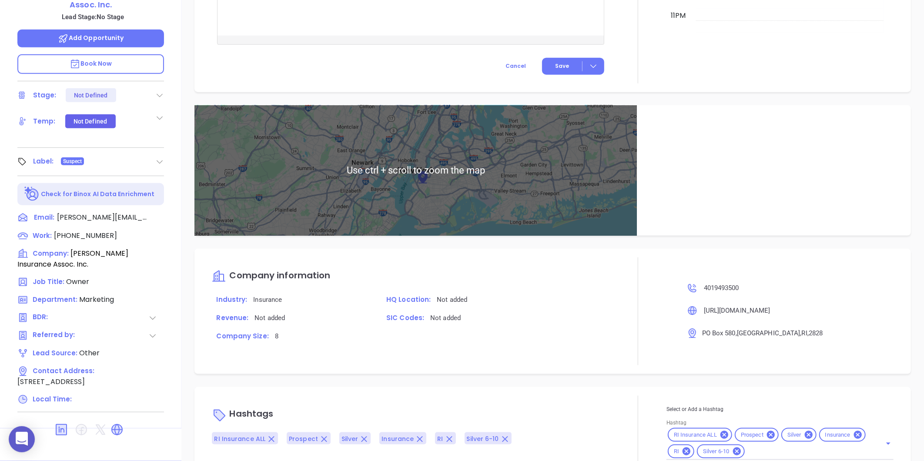
type input "[PERSON_NAME]"
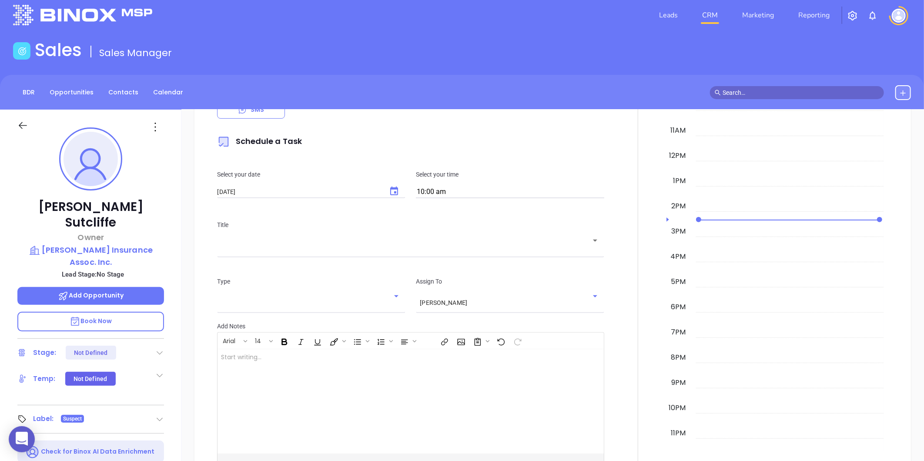
scroll to position [0, 0]
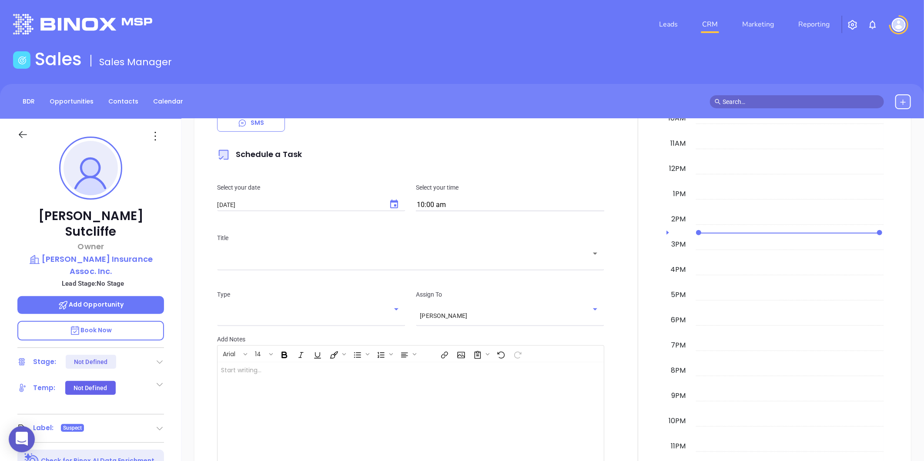
click at [154, 140] on icon at bounding box center [155, 136] width 14 height 14
click at [172, 224] on div "Edit" at bounding box center [197, 229] width 85 height 10
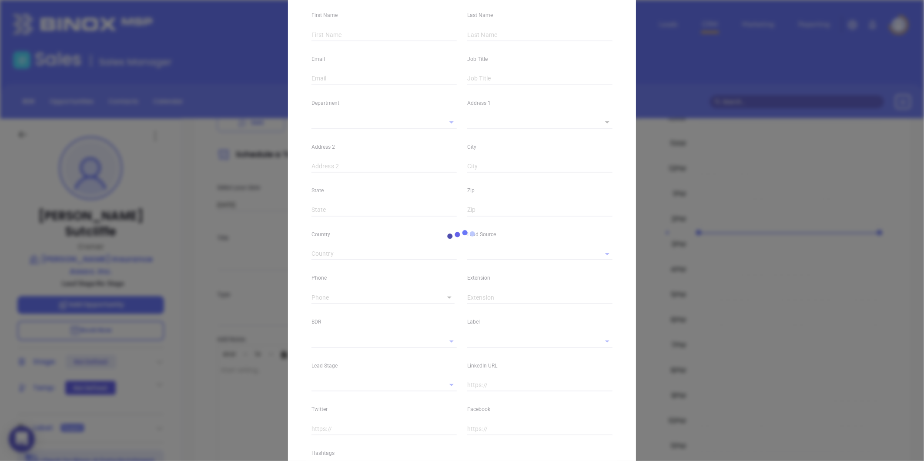
scroll to position [167, 0]
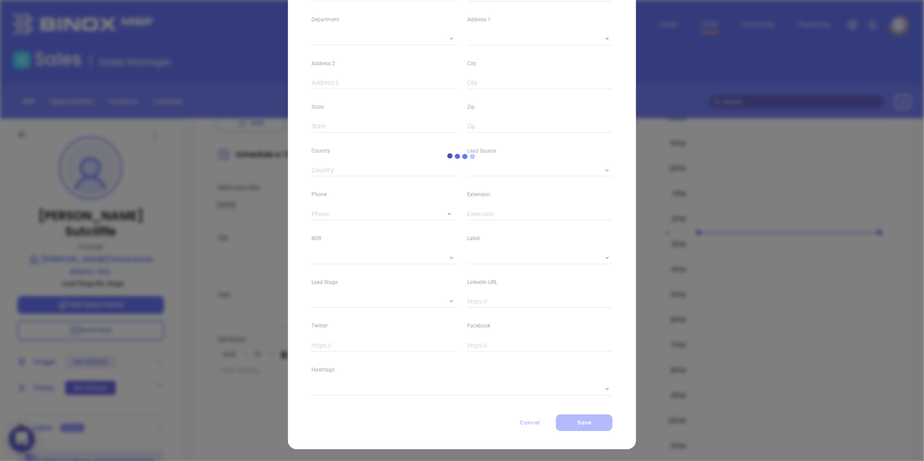
type input "Barry"
type input "Sutcliffe"
type input "barry@bradfordsutcliffe.com"
type input "Owner"
type input "1"
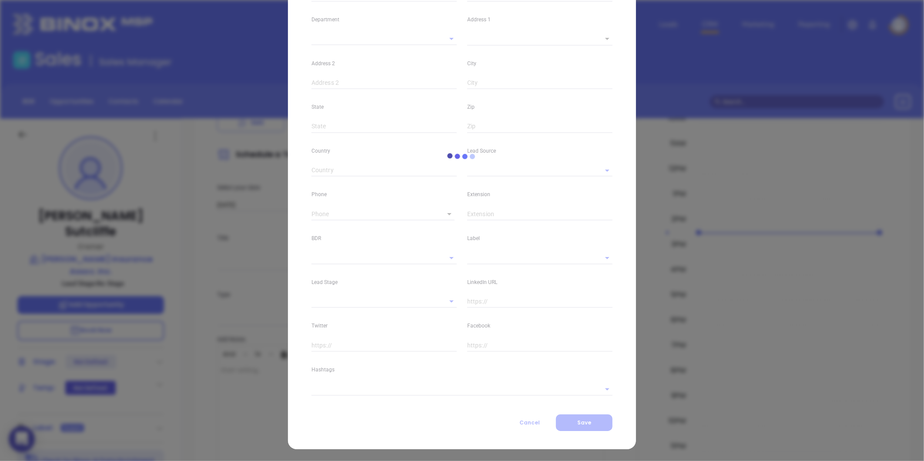
type input "www.linkedin.com/in/barry-sutcliffe-a5531714"
type input "Marketing"
type input "Other"
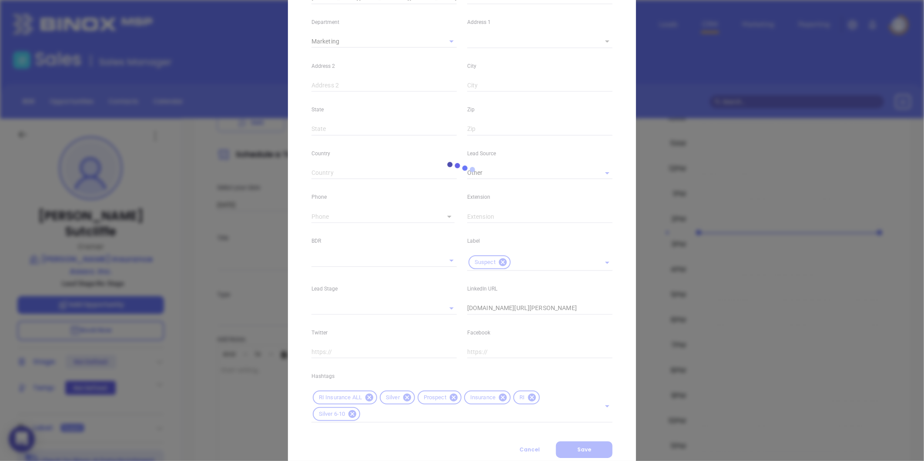
scroll to position [169, 0]
type input "(401) 949-3500"
type input "1"
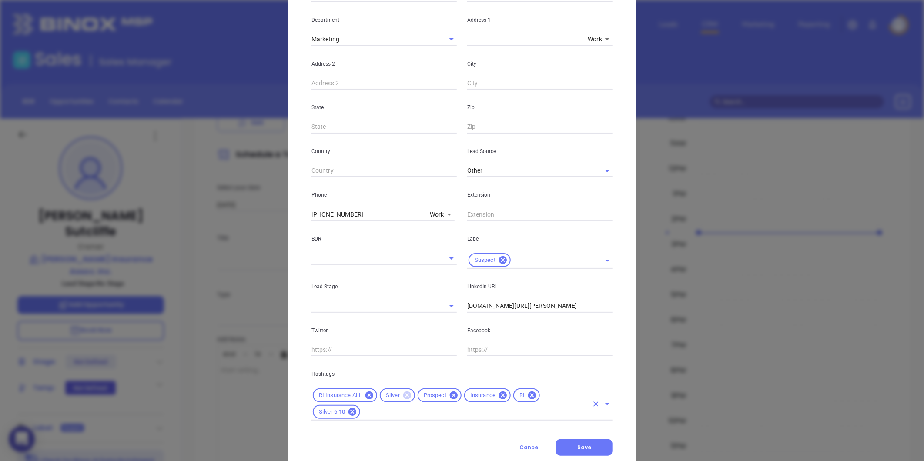
click at [403, 394] on icon at bounding box center [407, 395] width 8 height 8
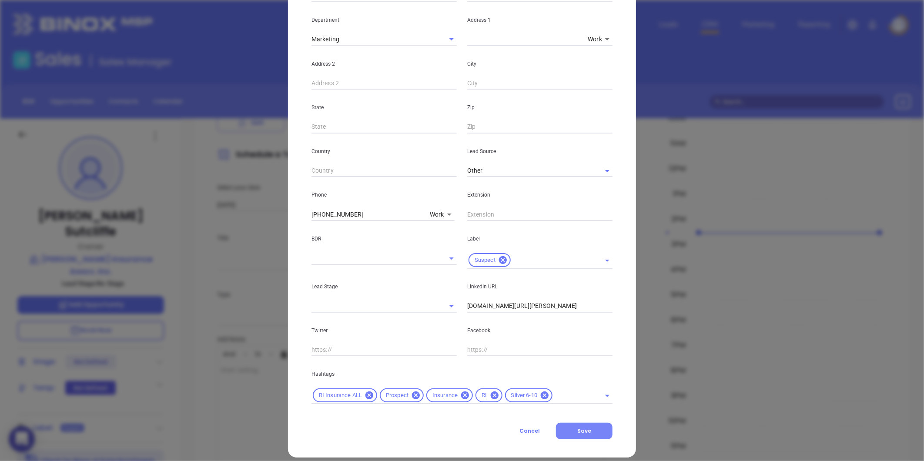
click at [567, 426] on button "Save" at bounding box center [584, 431] width 57 height 17
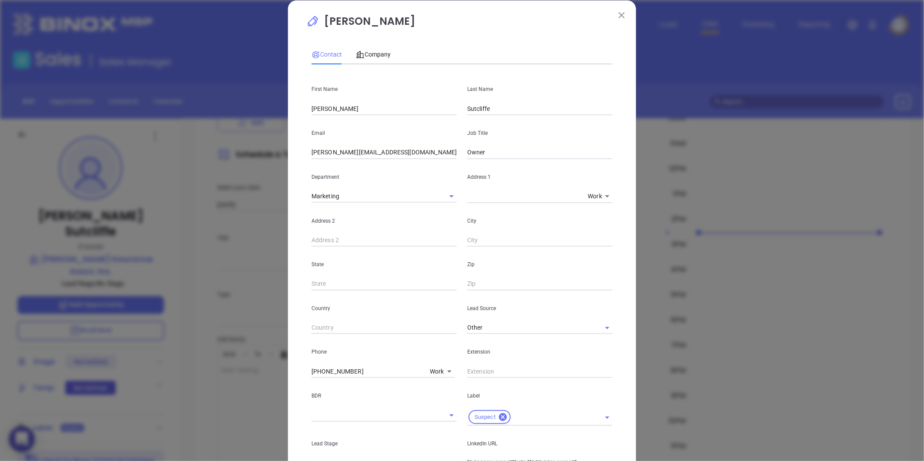
scroll to position [0, 0]
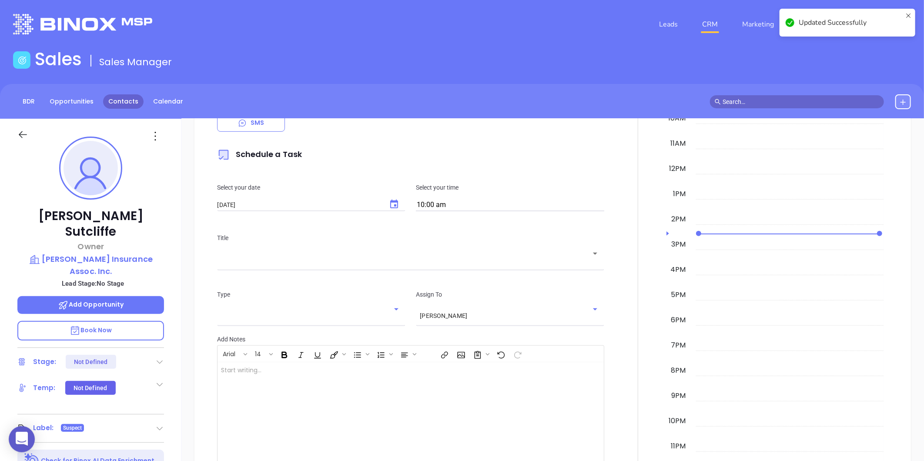
click at [134, 95] on link "Contacts" at bounding box center [123, 101] width 40 height 14
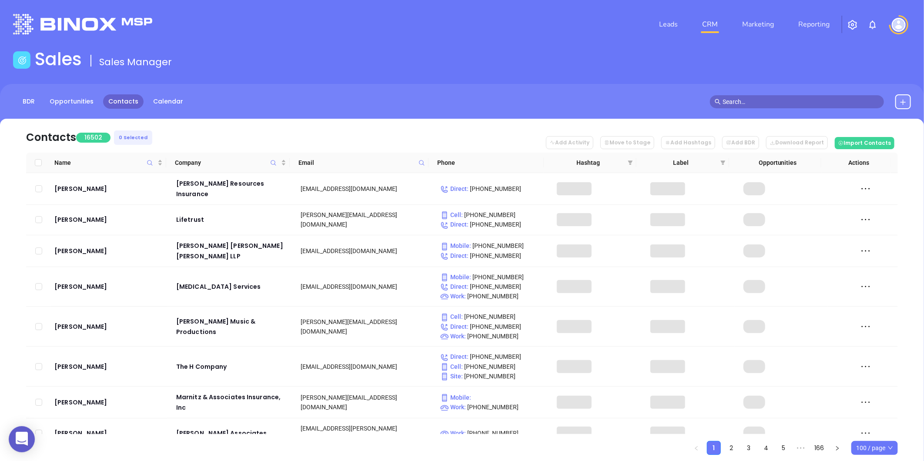
click at [422, 163] on icon at bounding box center [421, 163] width 7 height 7
paste input "expertinsurancegroup.com"
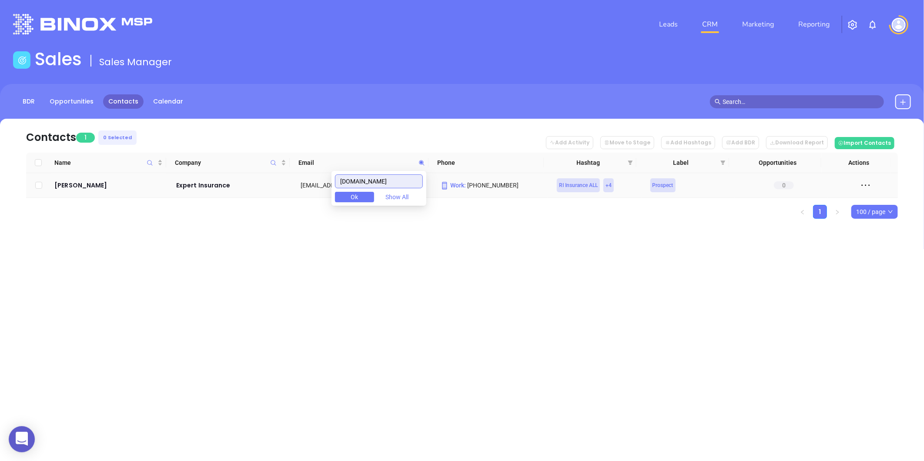
type input "expertinsurancegroup.com"
click at [91, 179] on td "Nicholas Adamo" at bounding box center [109, 185] width 117 height 25
click at [90, 183] on div "Nicholas Adamo" at bounding box center [109, 185] width 110 height 10
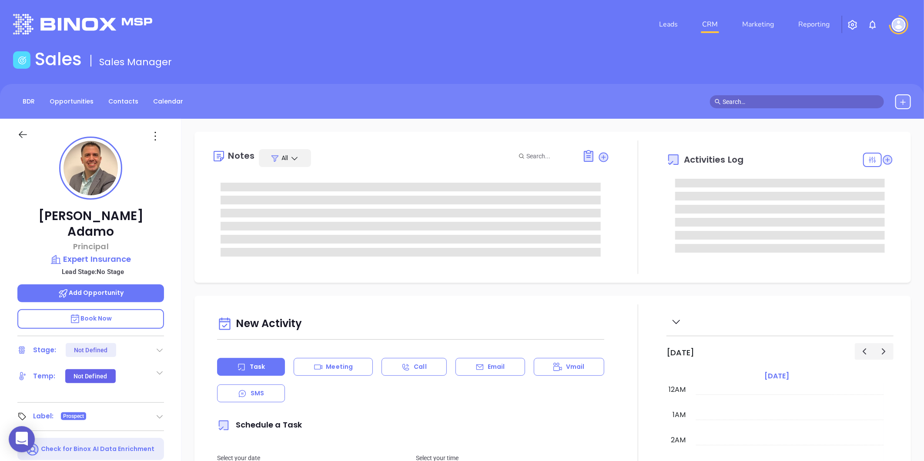
scroll to position [193, 0]
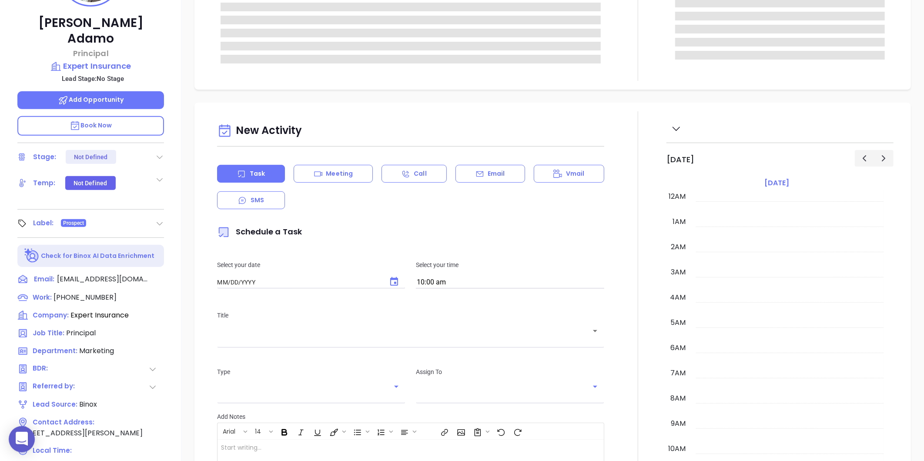
type input "[DATE]"
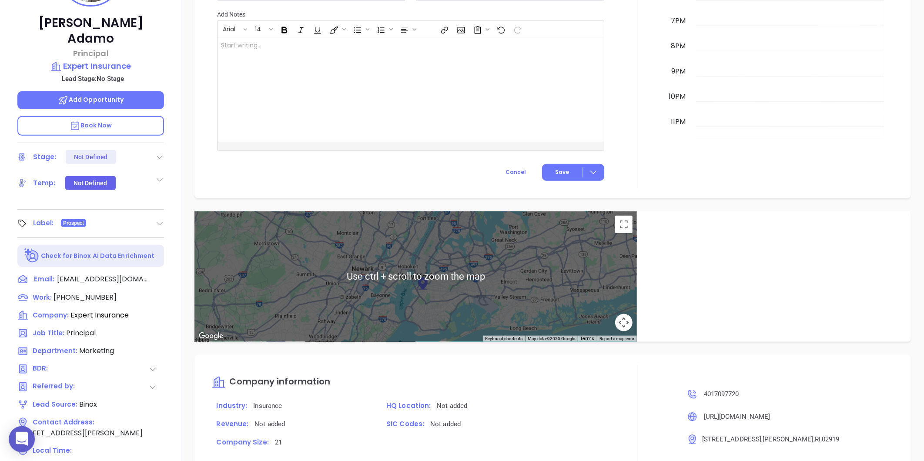
scroll to position [464, 0]
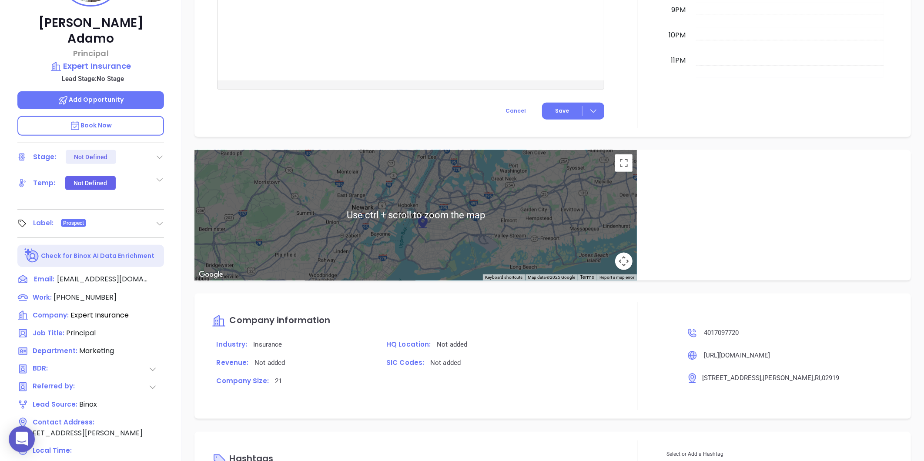
type input "[PERSON_NAME]"
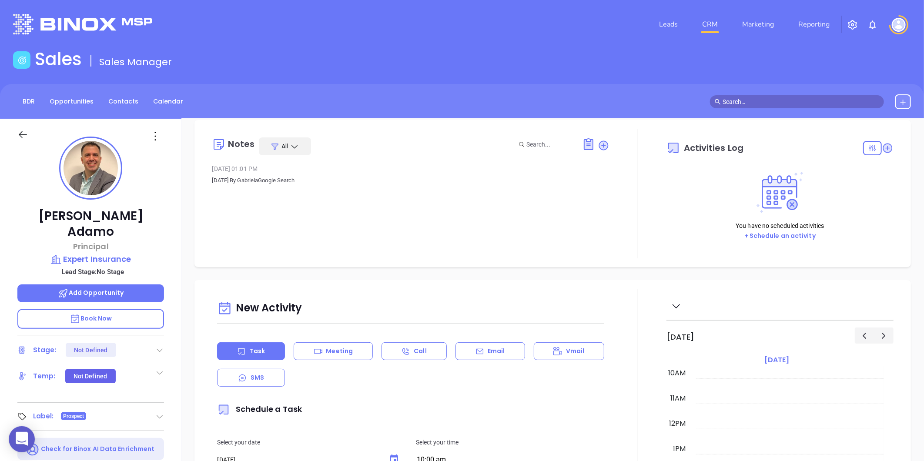
scroll to position [0, 0]
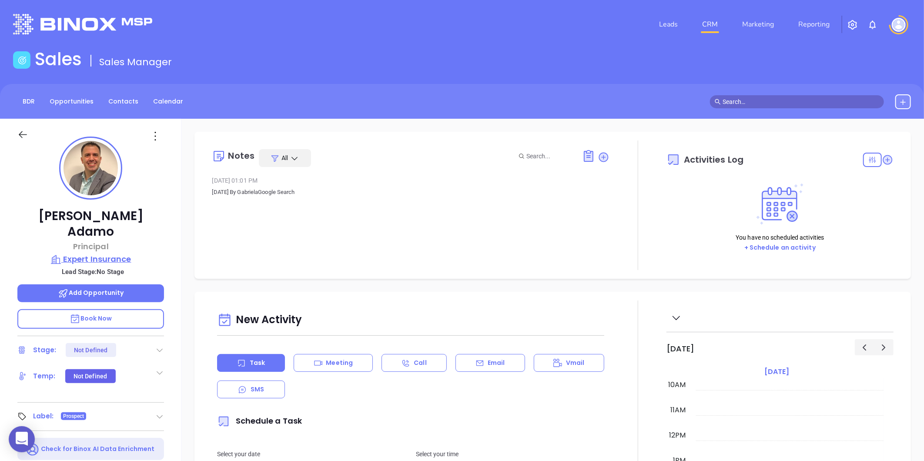
click at [99, 253] on p "Expert Insurance" at bounding box center [90, 259] width 147 height 12
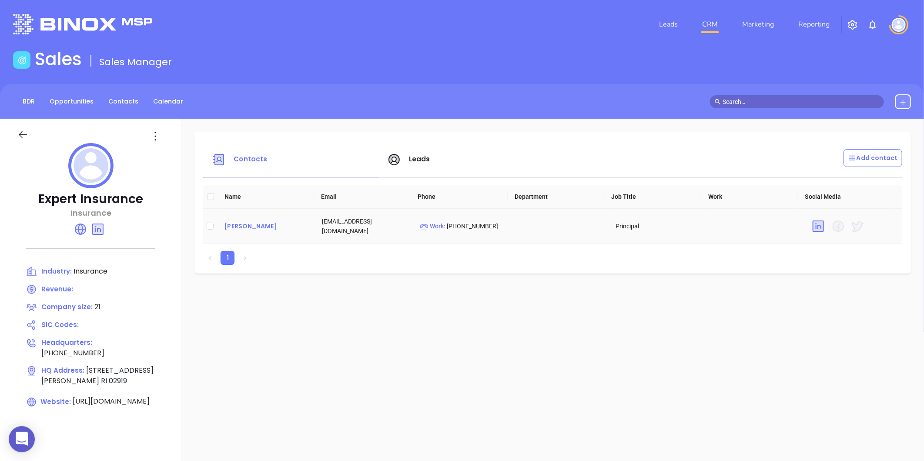
click at [262, 227] on div "Nicholas Adamo" at bounding box center [266, 226] width 84 height 10
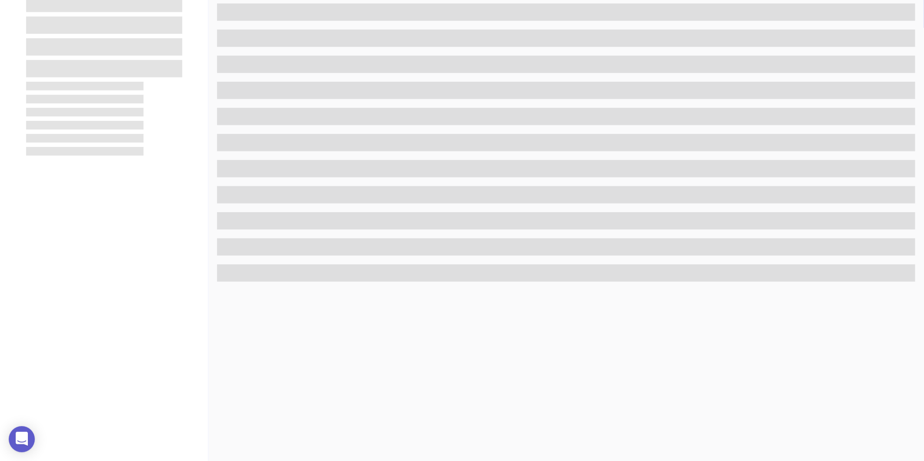
scroll to position [267, 0]
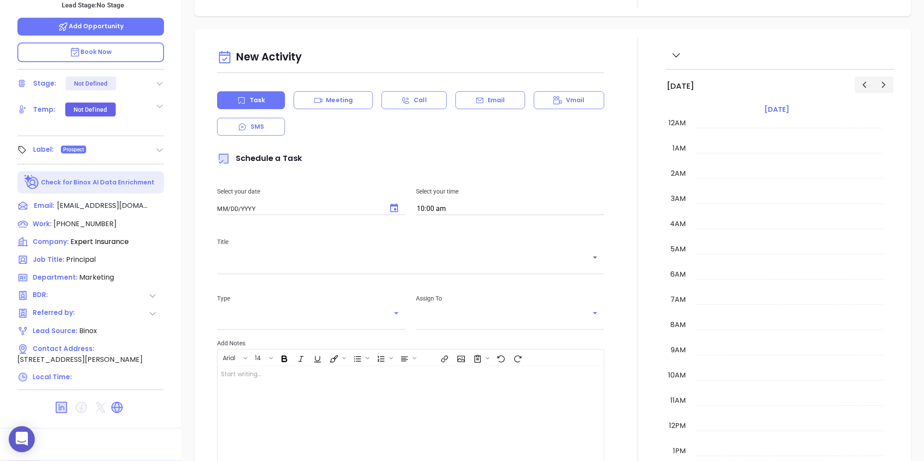
type input "[DATE]"
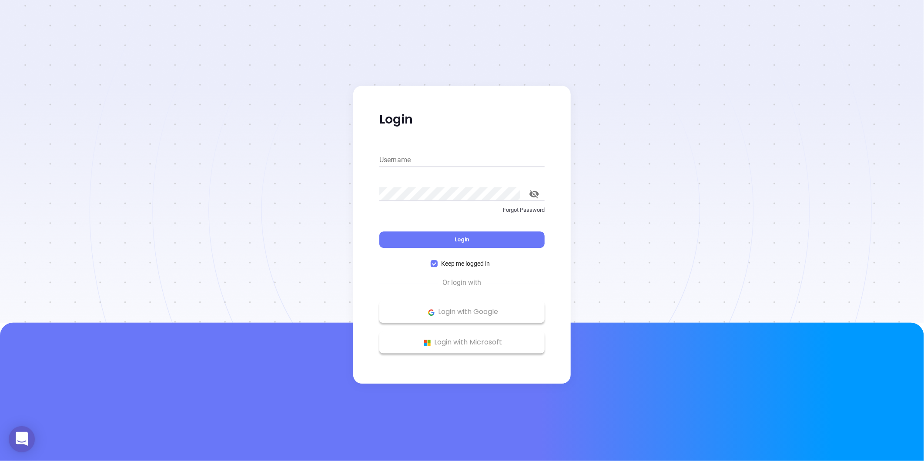
type input "Gissela.Vargas@binoxmsp.com"
click at [424, 236] on button "Login" at bounding box center [461, 240] width 165 height 17
